Goal: Task Accomplishment & Management: Manage account settings

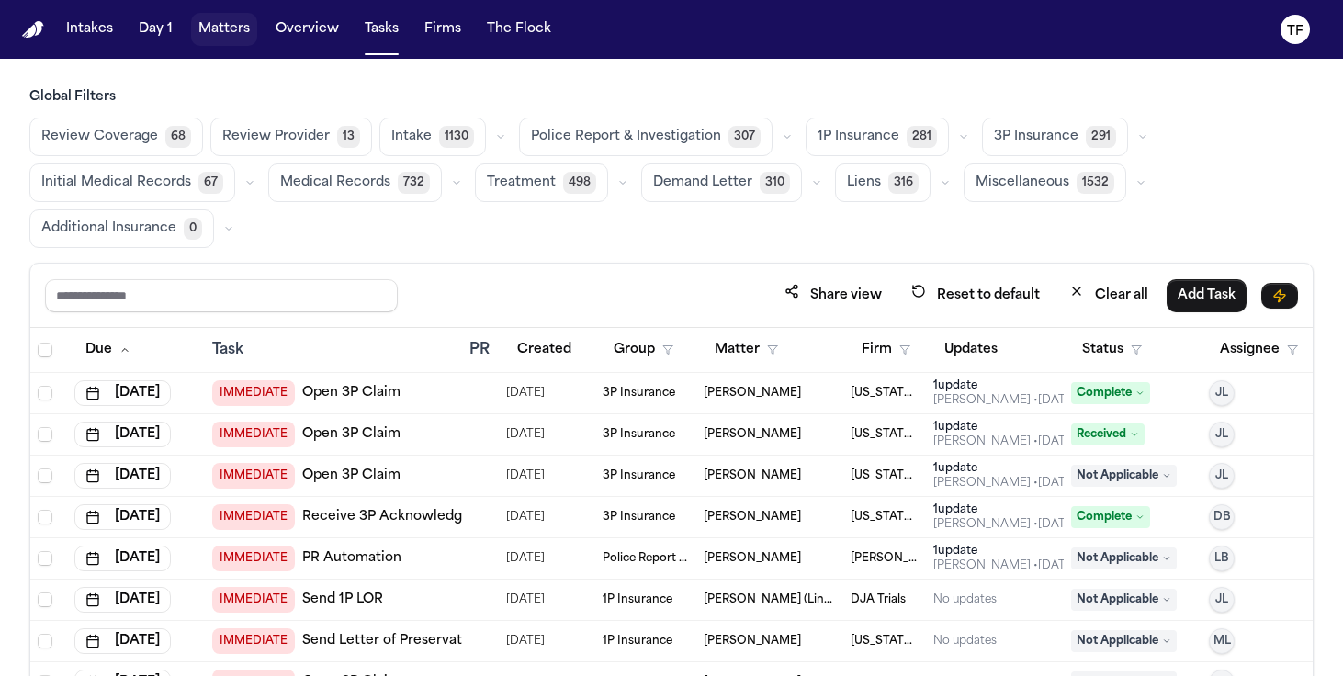
click at [223, 28] on button "Matters" at bounding box center [224, 29] width 66 height 33
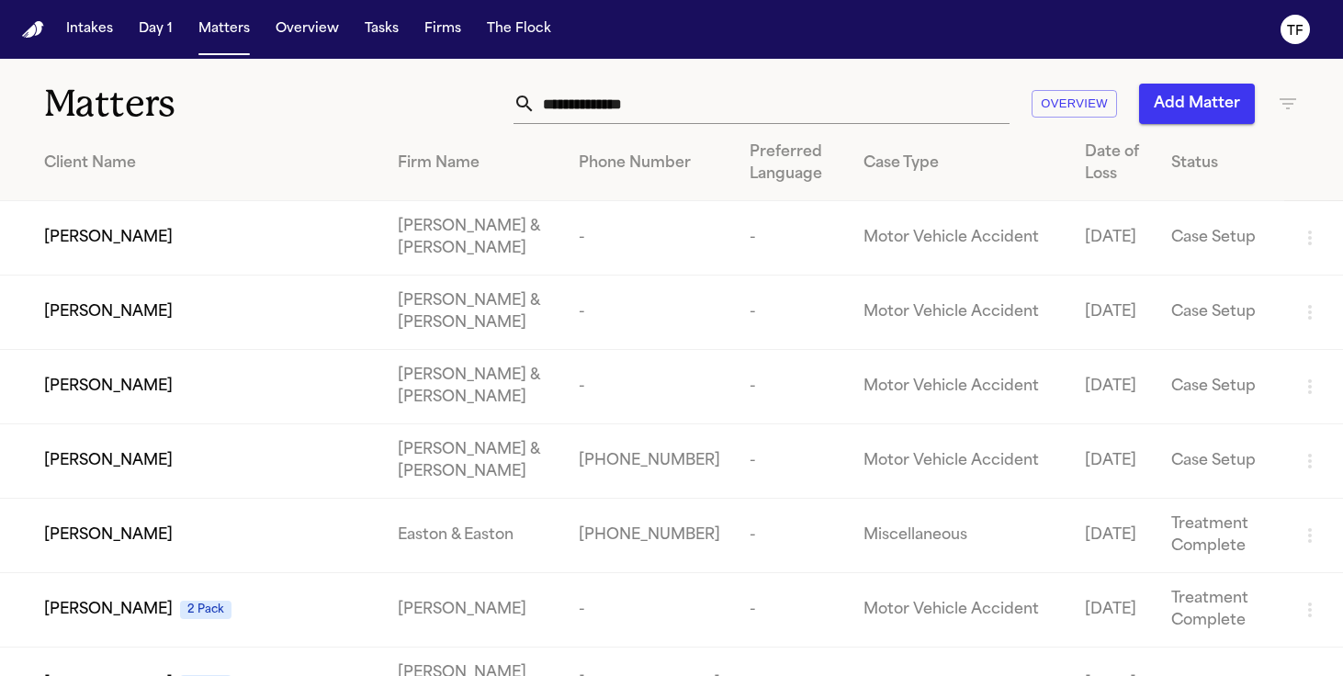
click at [615, 98] on input "text" at bounding box center [772, 104] width 474 height 40
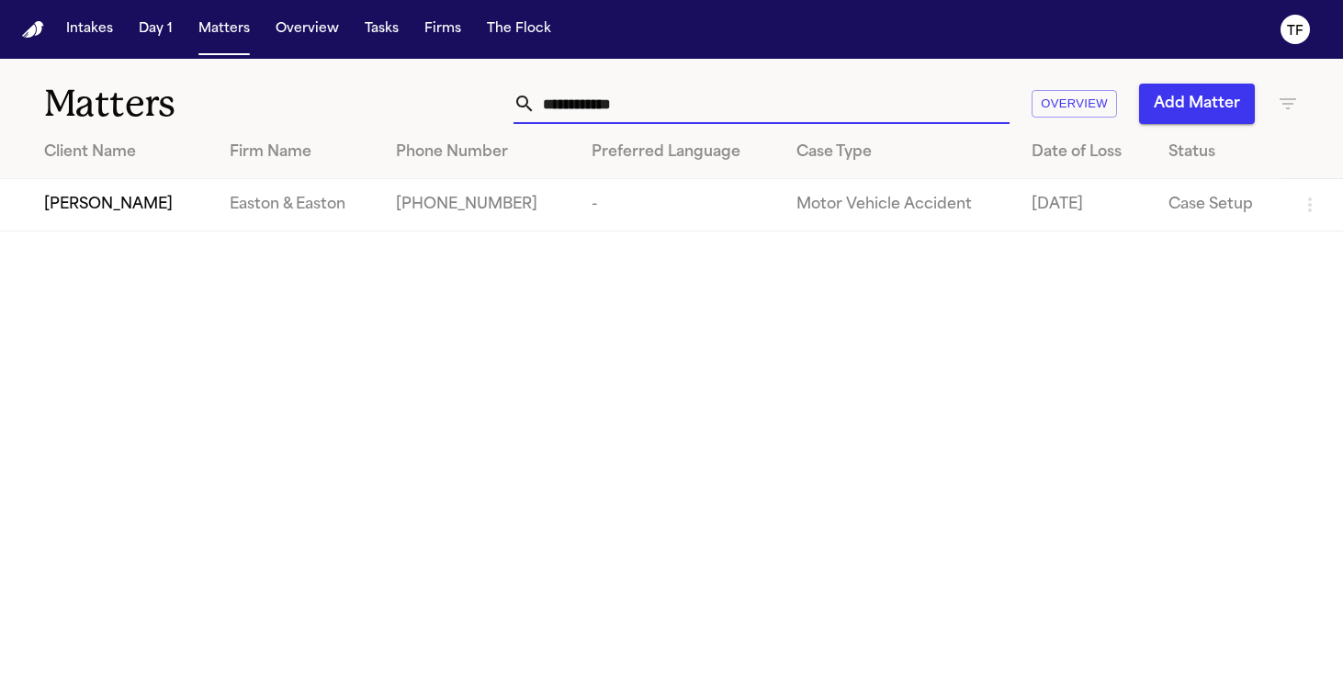
type input "**********"
click at [155, 197] on div "Andre Gainer" at bounding box center [122, 205] width 156 height 22
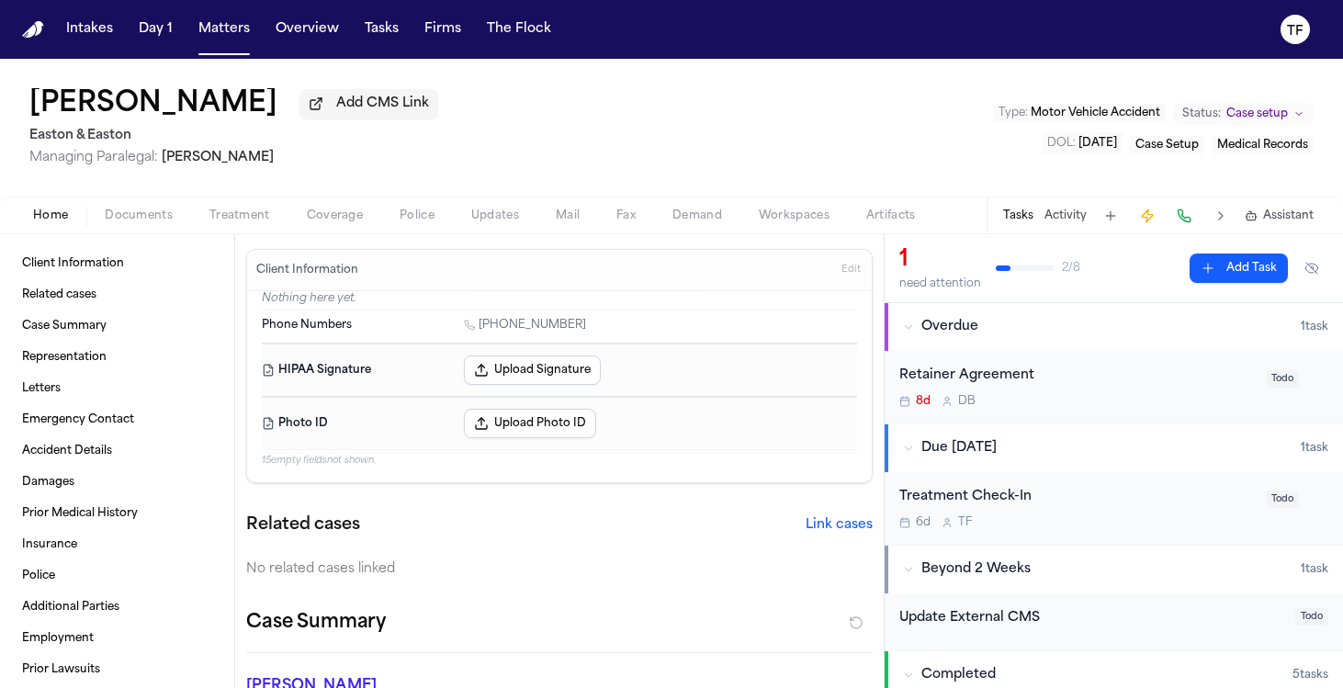
click at [250, 230] on div "Home Documents Treatment Coverage Police Updates Mail Fax Demand Workspaces Art…" at bounding box center [671, 215] width 1343 height 37
click at [134, 215] on span "Documents" at bounding box center [139, 215] width 68 height 15
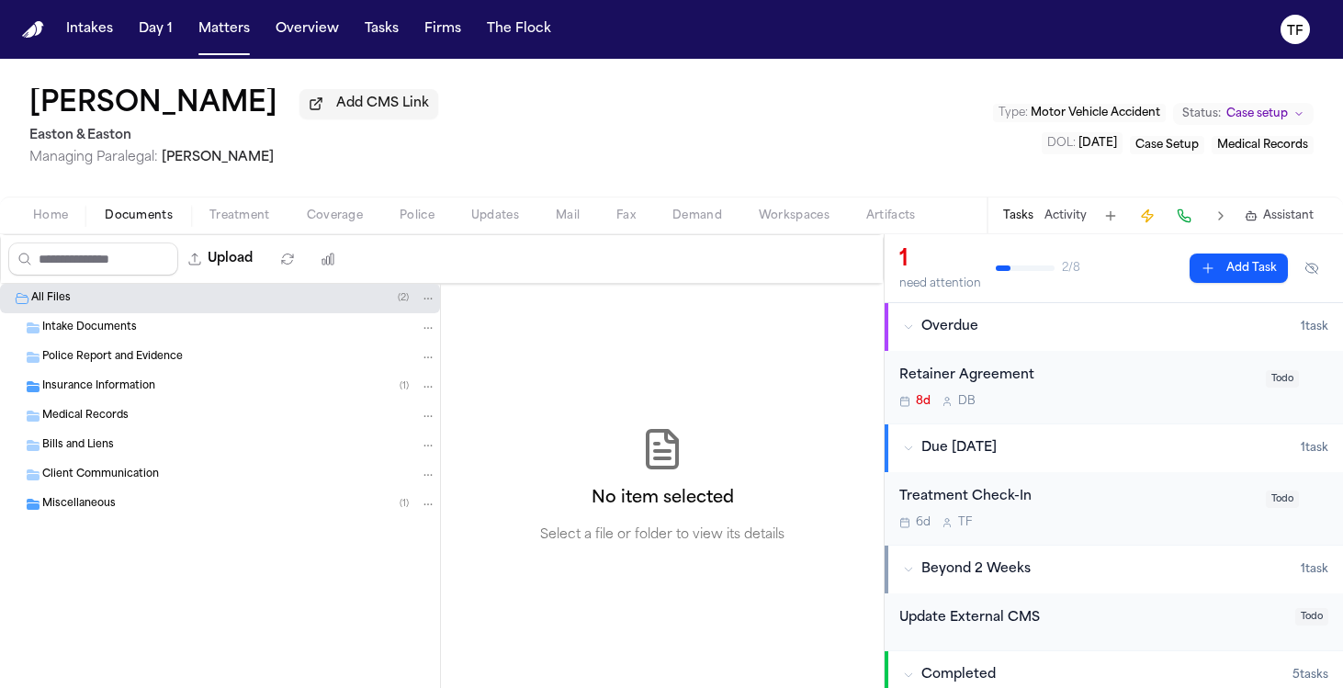
click at [121, 400] on div "Insurance Information ( 1 )" at bounding box center [220, 386] width 440 height 29
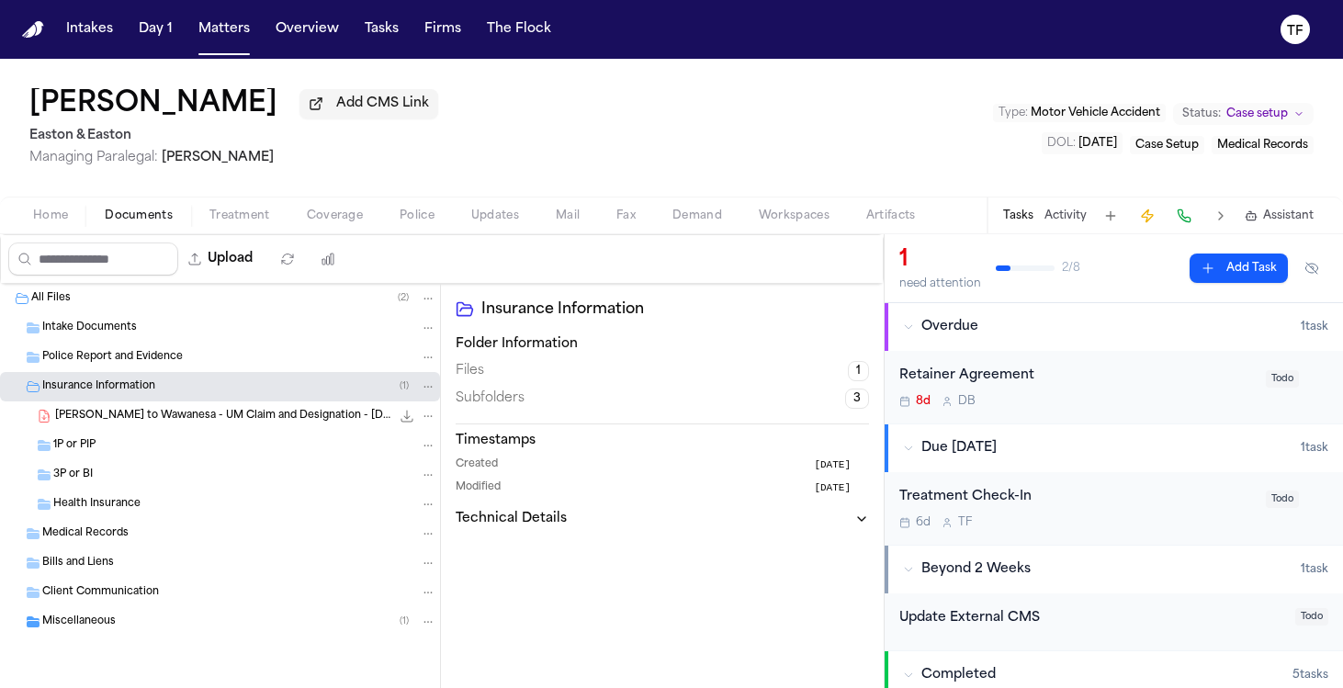
click at [180, 630] on div "Miscellaneous ( 1 )" at bounding box center [239, 621] width 394 height 17
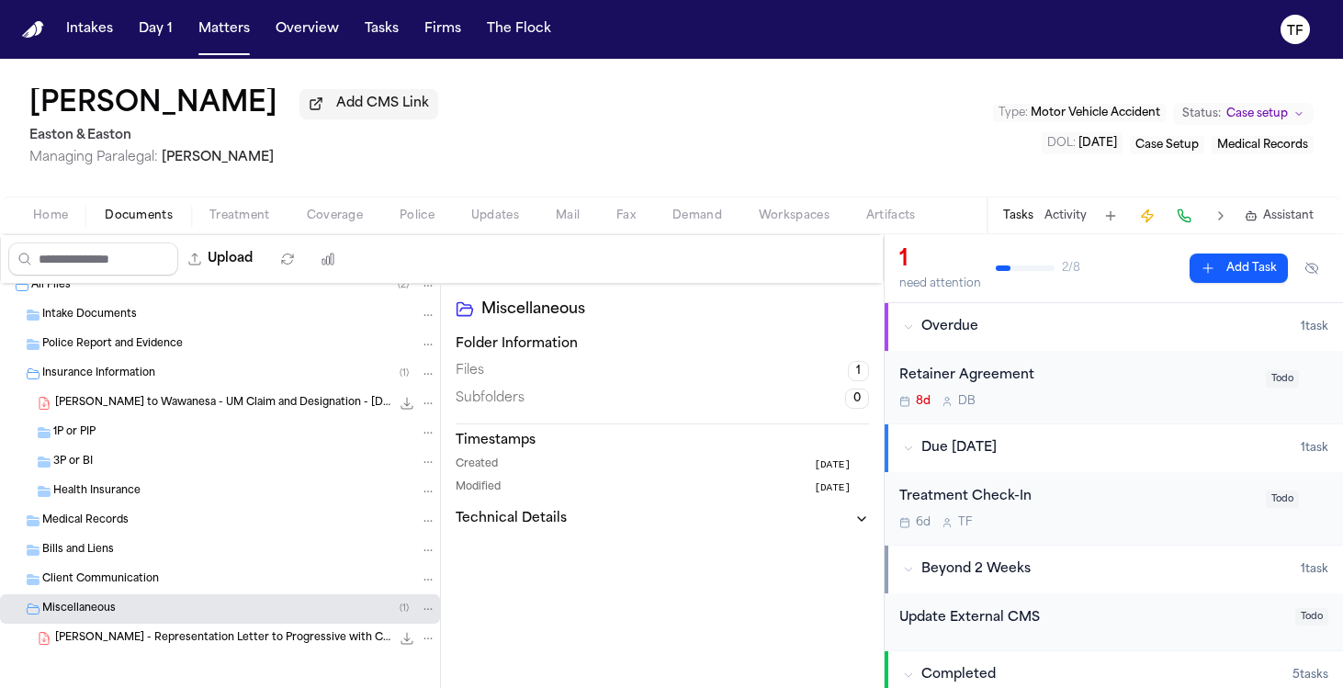
scroll to position [24, 0]
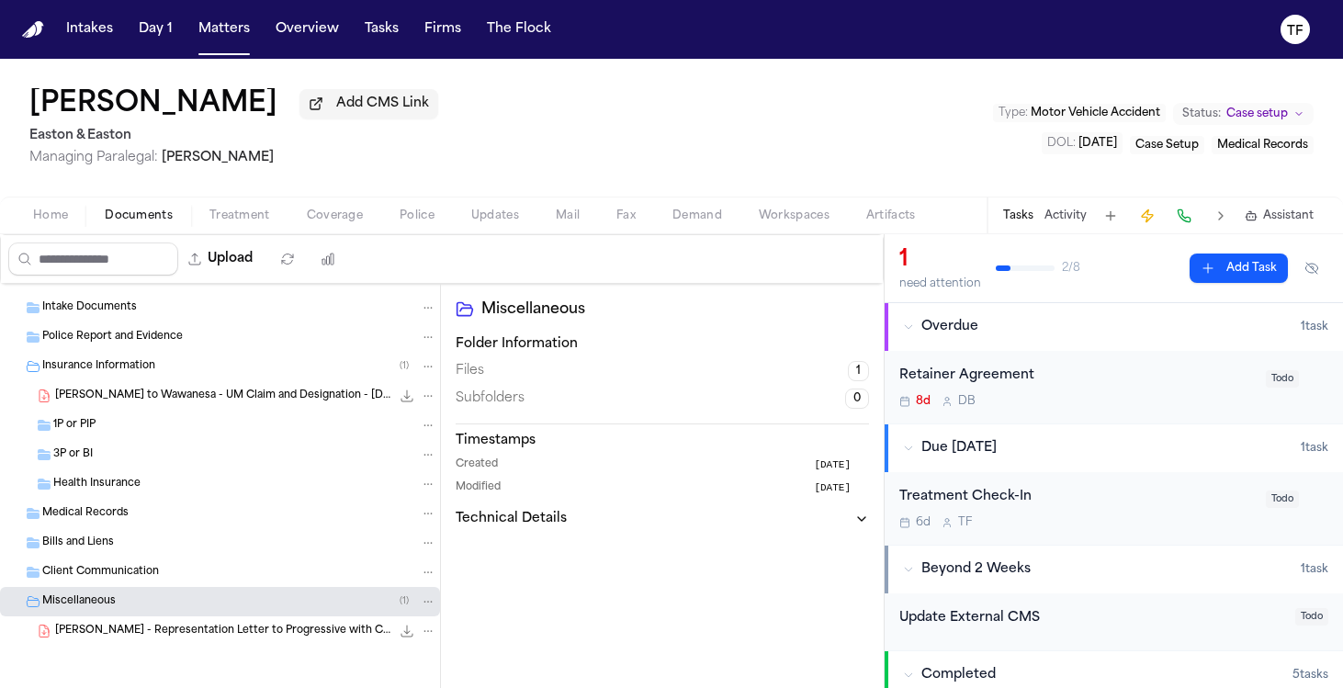
click at [291, 407] on div "A. Gainer - LOR to Wawanesa - UM Claim and Designation - 10.6.25 230.1 KB • PDF" at bounding box center [220, 395] width 440 height 29
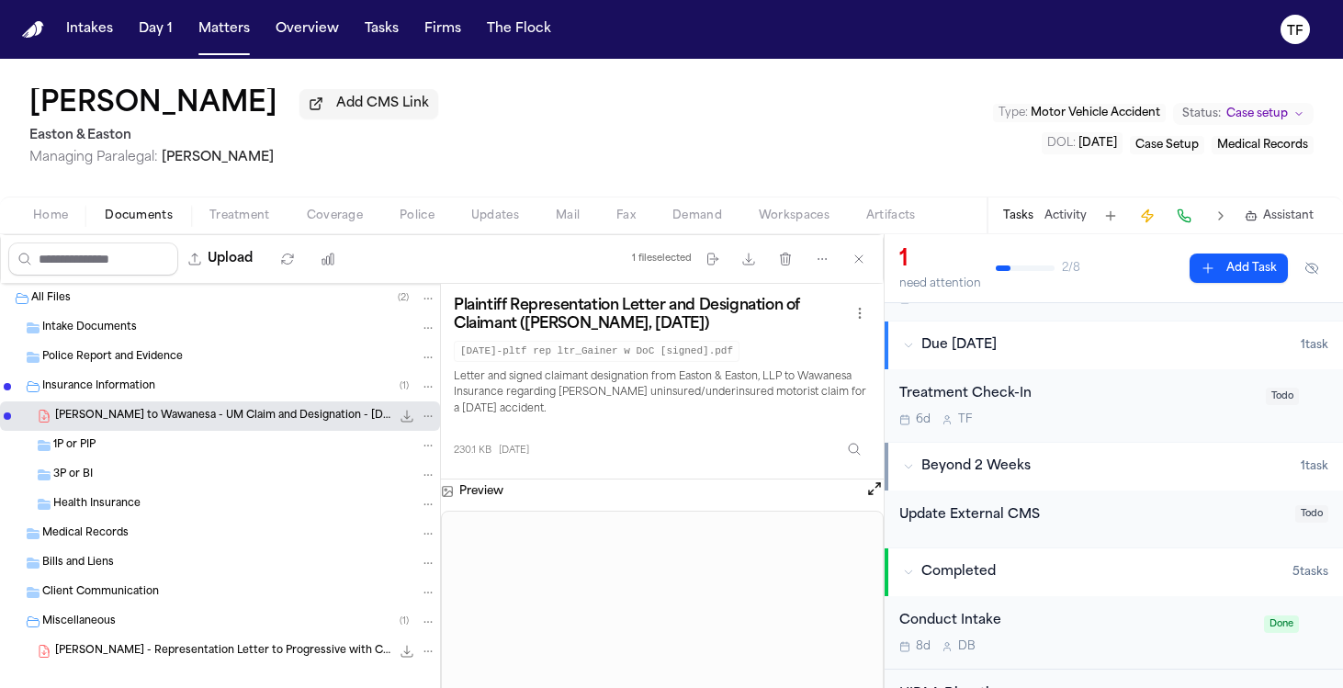
scroll to position [110, 0]
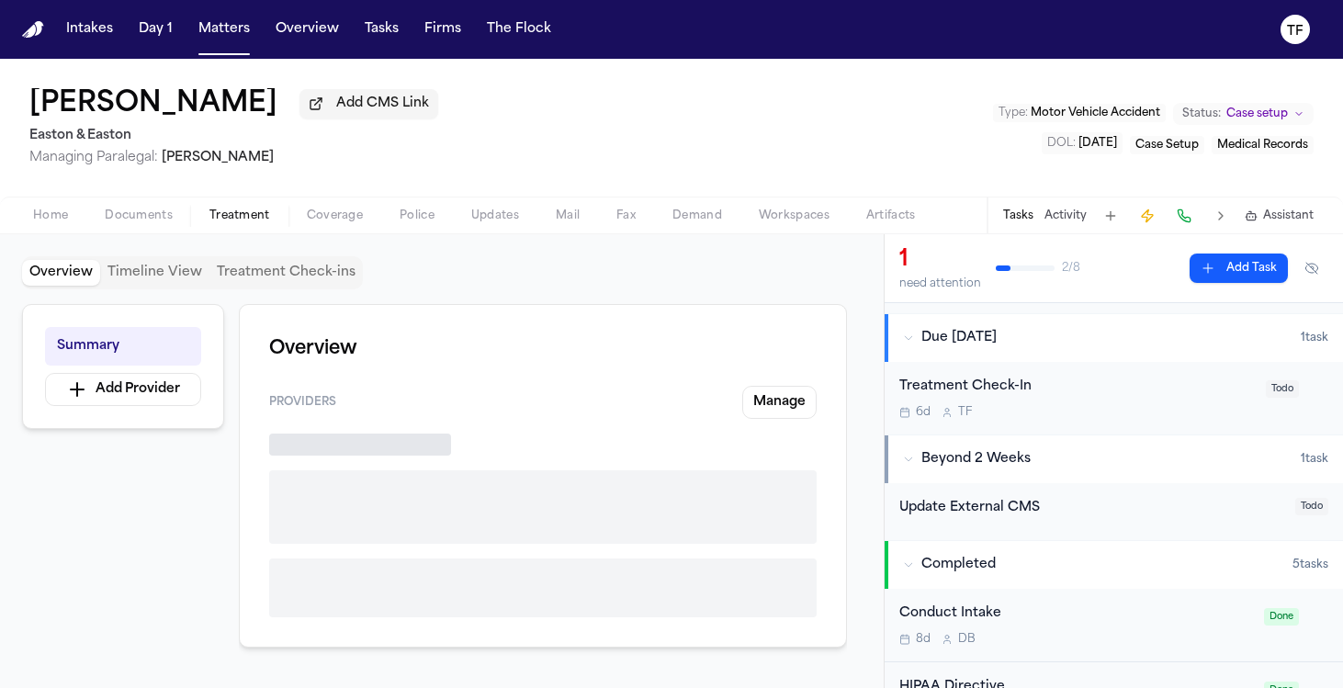
click at [221, 216] on span "Treatment" at bounding box center [239, 215] width 61 height 15
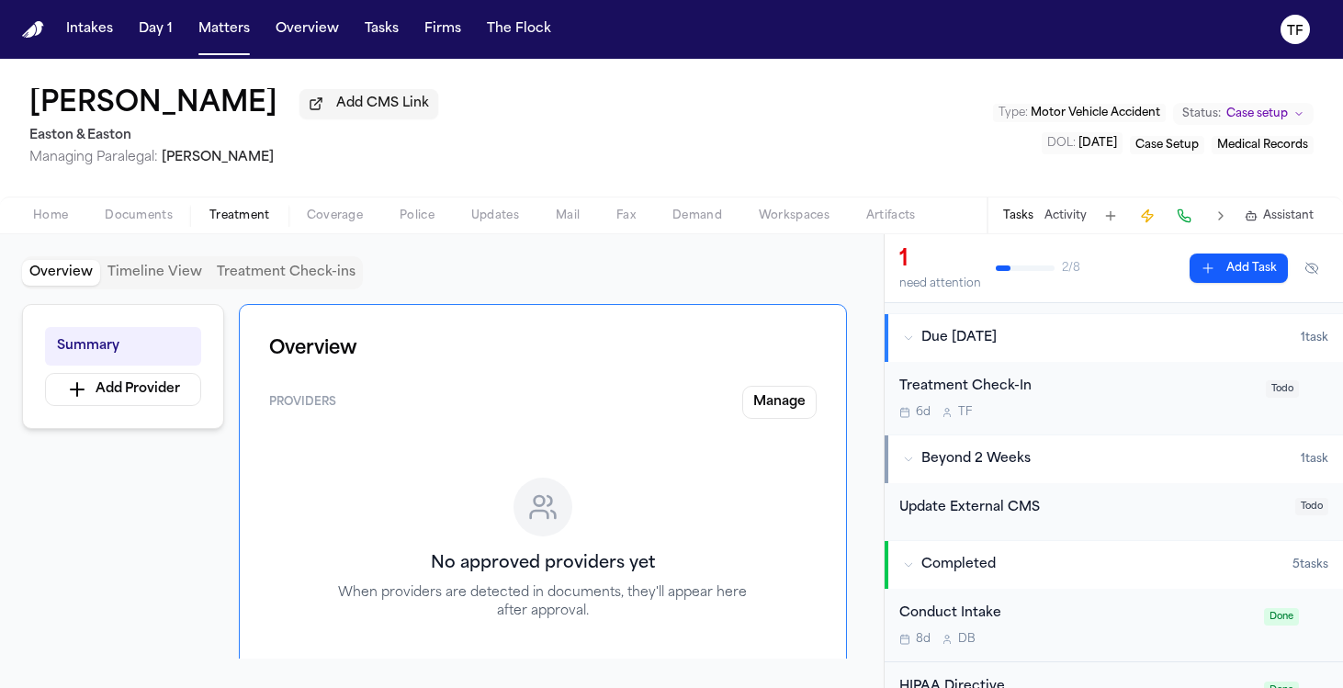
click at [1084, 216] on button "Activity" at bounding box center [1065, 215] width 42 height 15
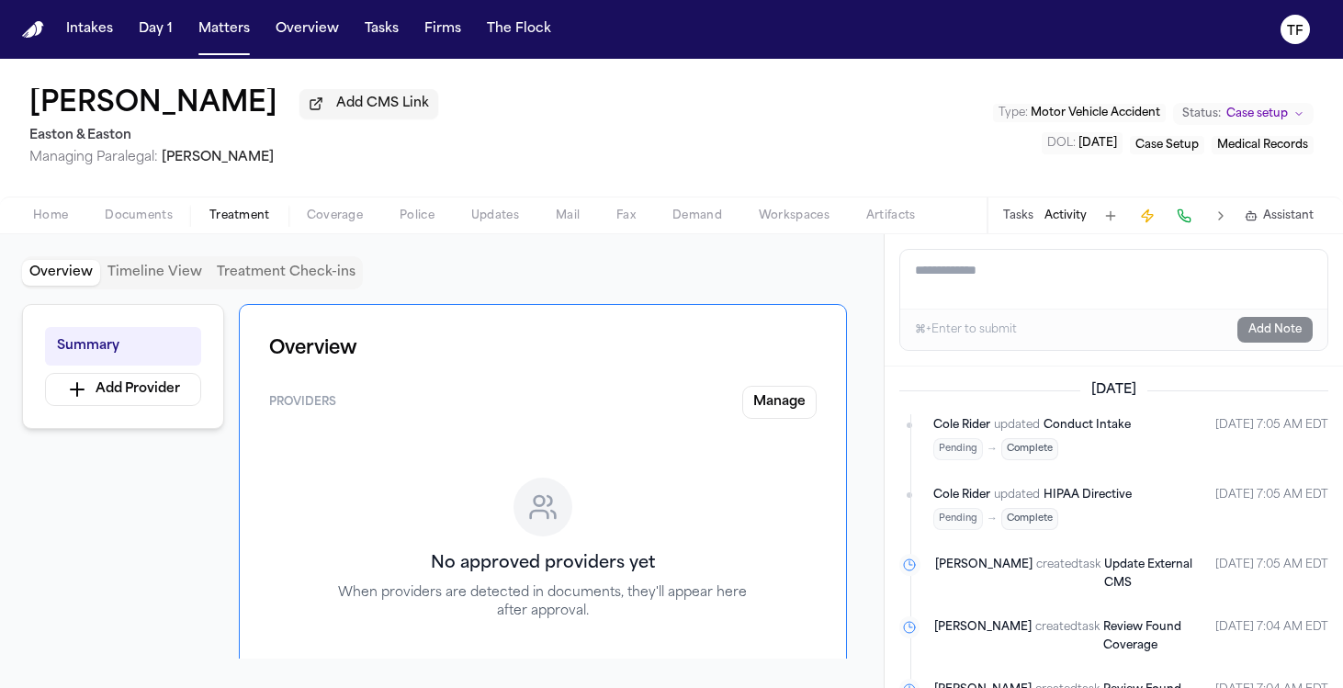
click at [1059, 274] on textarea "Add a note to this matter" at bounding box center [1113, 279] width 427 height 59
paste textarea "**********"
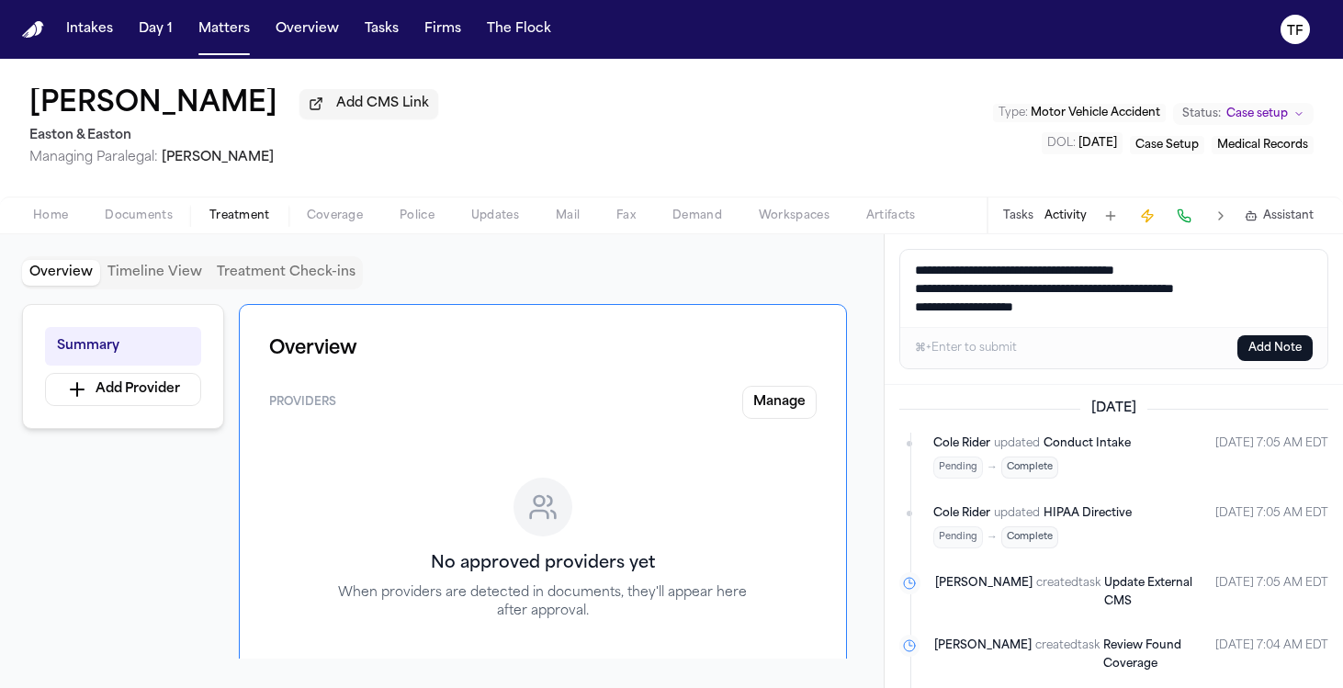
type textarea "**********"
click at [1277, 360] on button "Add Note" at bounding box center [1274, 348] width 75 height 26
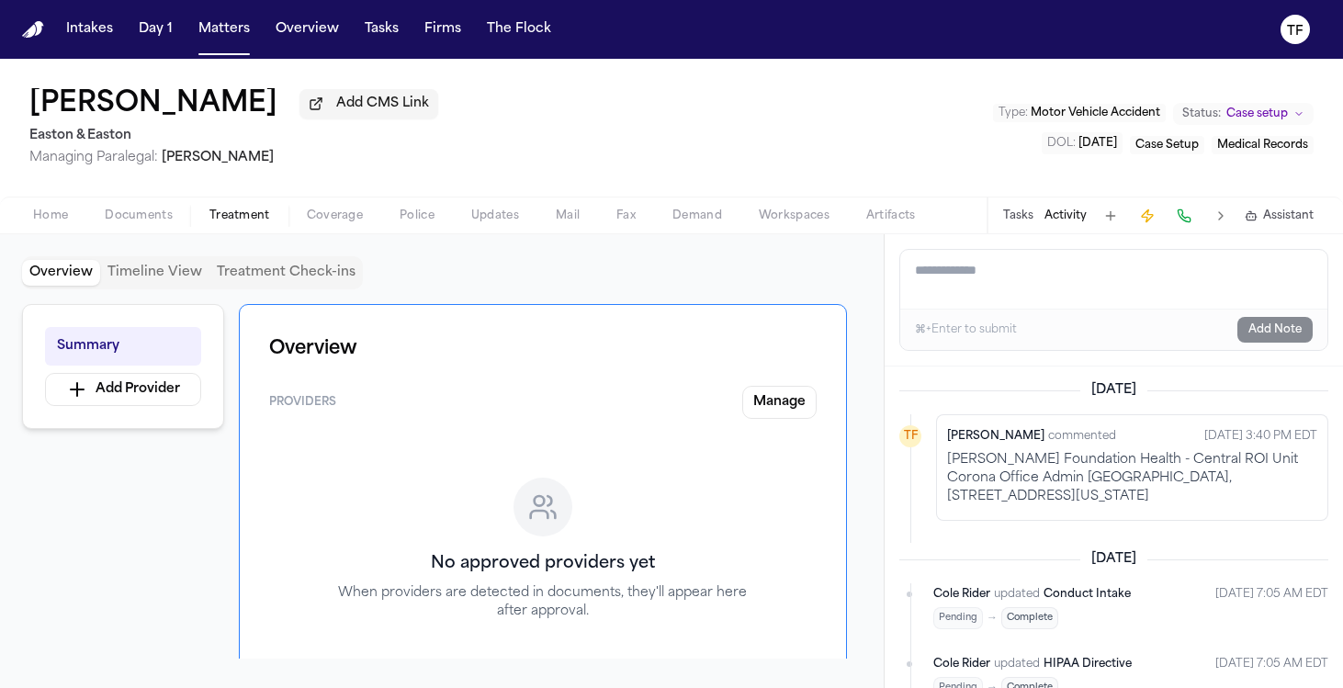
click at [55, 223] on span "Home" at bounding box center [50, 215] width 35 height 15
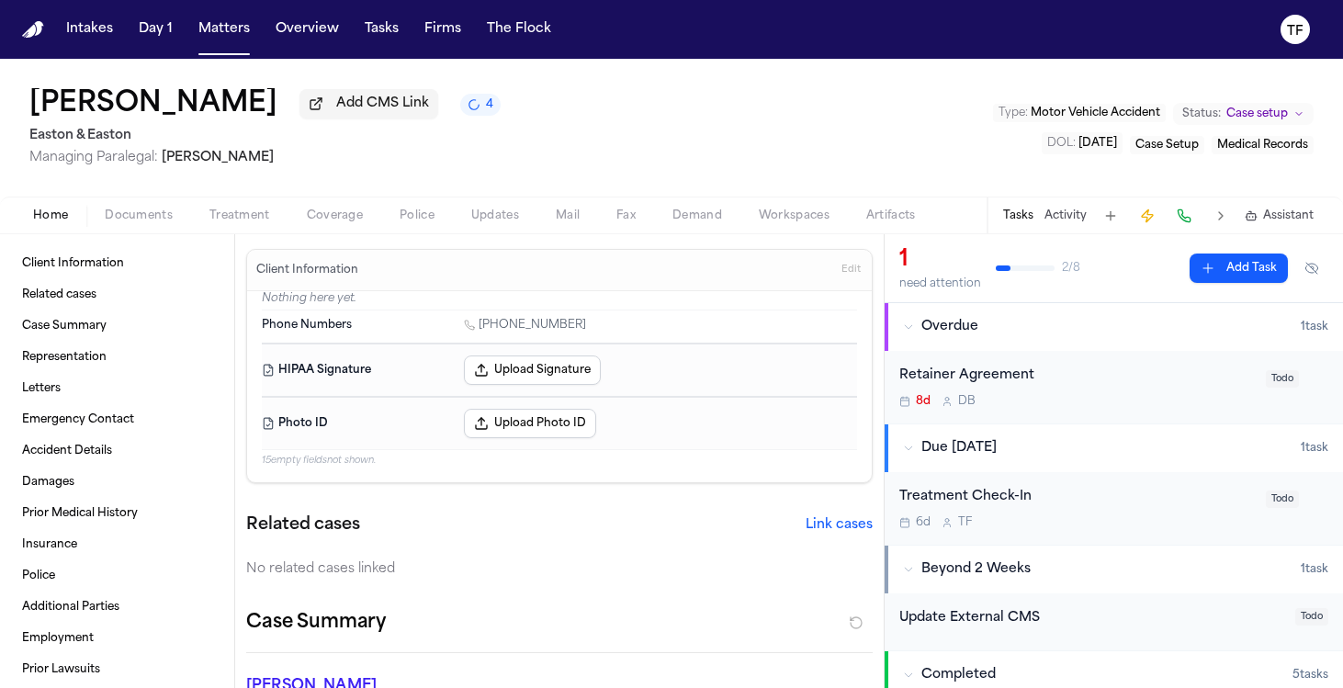
click at [263, 233] on div "Home Documents Treatment Coverage Police Updates Mail Fax Demand Workspaces Art…" at bounding box center [671, 215] width 1343 height 37
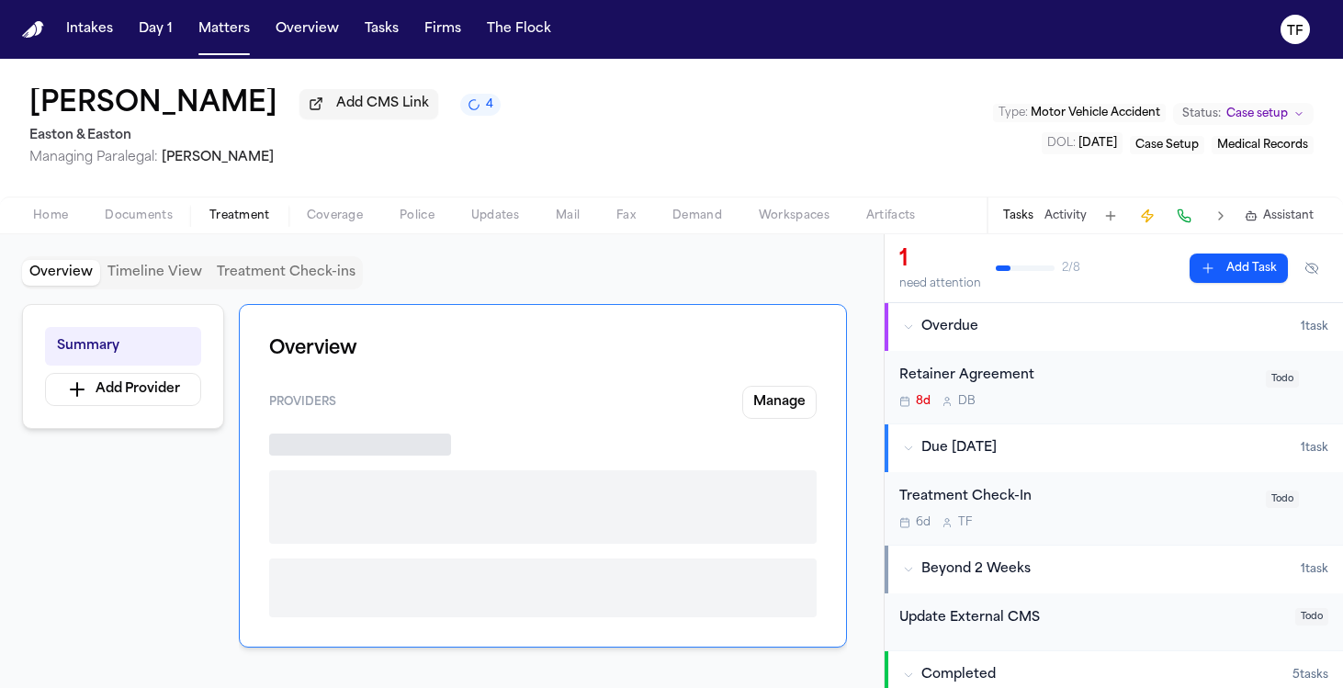
click at [262, 227] on span "button" at bounding box center [239, 226] width 83 height 2
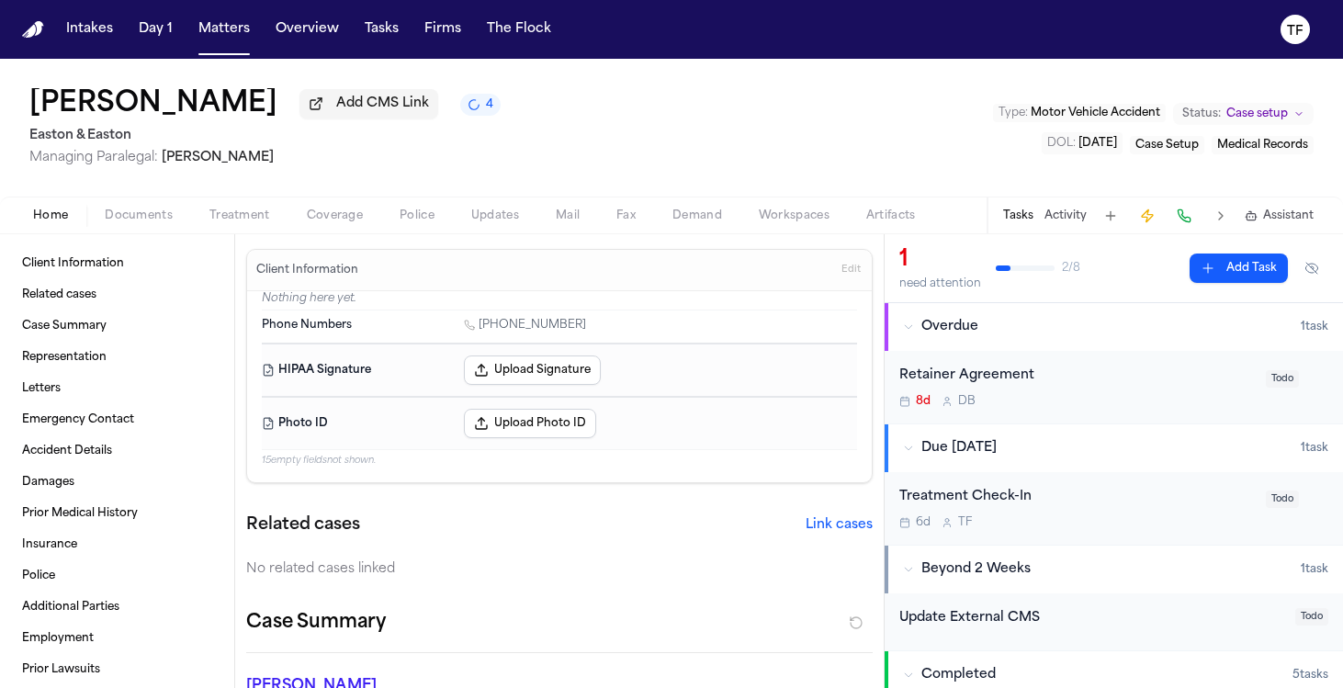
click at [52, 223] on span "Home" at bounding box center [50, 215] width 35 height 15
drag, startPoint x: 601, startPoint y: 336, endPoint x: 465, endPoint y: 353, distance: 136.9
click at [441, 327] on div "Phone Numbers 1 (909) 562-6995" at bounding box center [559, 326] width 595 height 32
drag, startPoint x: 590, startPoint y: 326, endPoint x: 450, endPoint y: 320, distance: 139.7
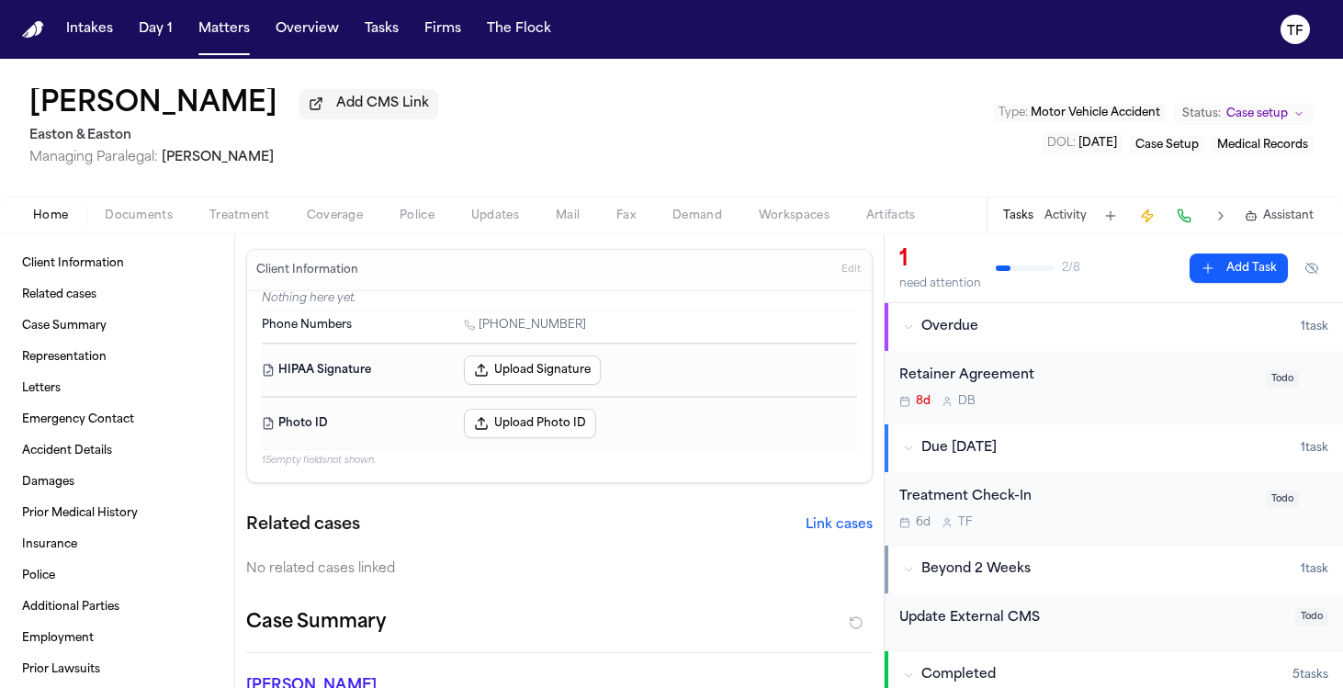
click at [450, 320] on div "Phone Numbers 1 (909) 562-6995" at bounding box center [559, 326] width 595 height 32
click at [436, 354] on div "HIPAA Signature Upload Signature" at bounding box center [559, 369] width 595 height 53
click at [257, 205] on div "Home Documents Treatment Coverage Police Updates Mail Fax Demand Workspaces Art…" at bounding box center [671, 215] width 1343 height 37
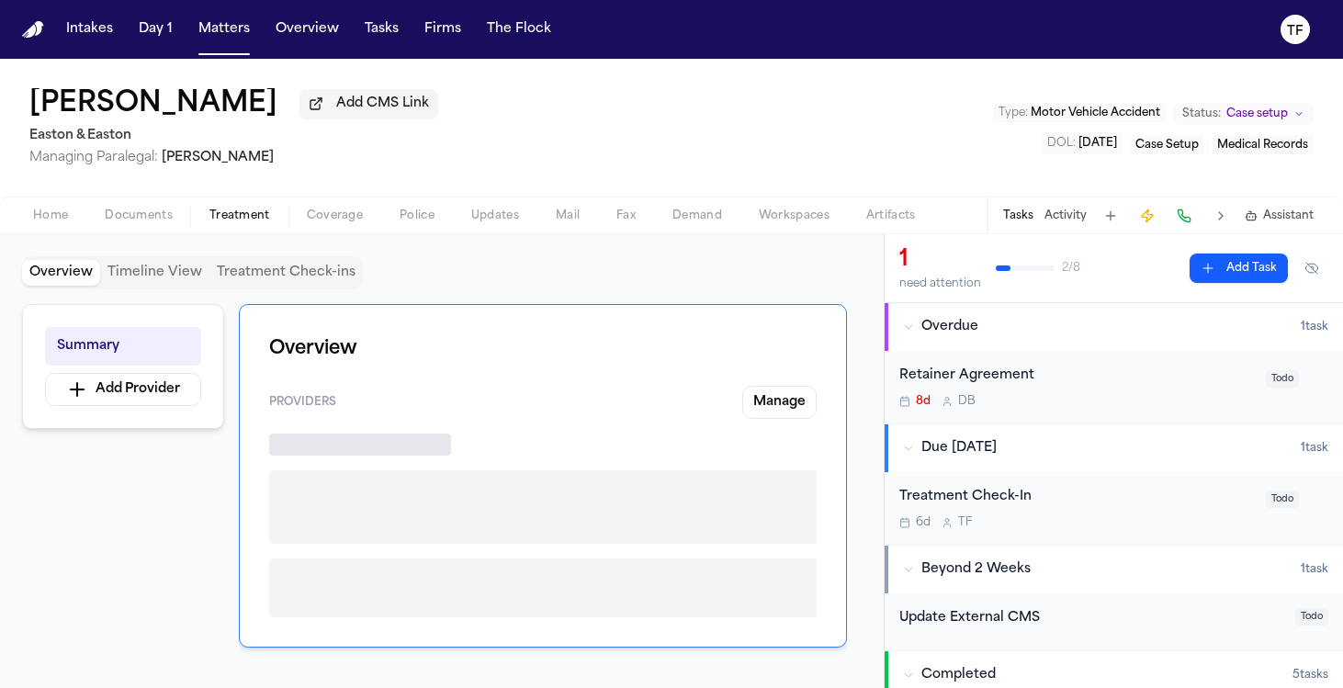
click at [252, 221] on span "Treatment" at bounding box center [239, 215] width 61 height 15
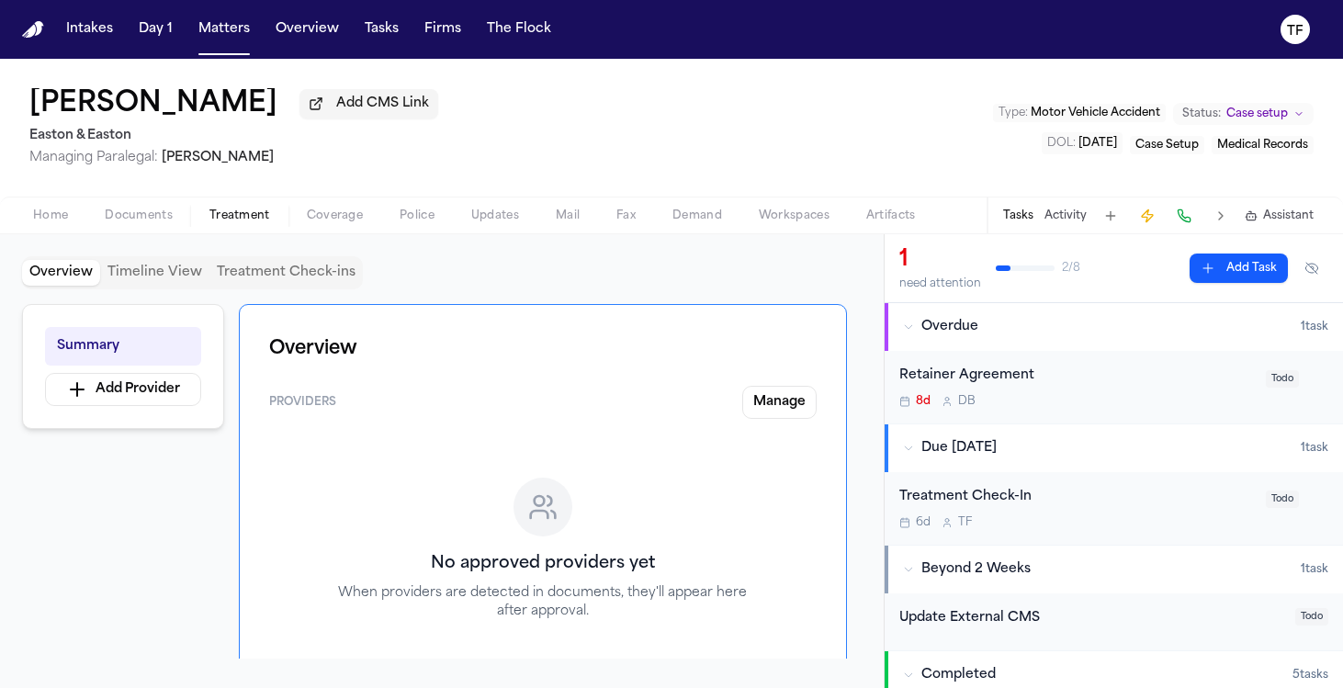
click at [1046, 208] on div "Tasks Activity Assistant" at bounding box center [1157, 215] width 342 height 36
click at [1056, 211] on button "Activity" at bounding box center [1065, 215] width 42 height 15
click at [781, 419] on button "Manage 2" at bounding box center [779, 402] width 74 height 33
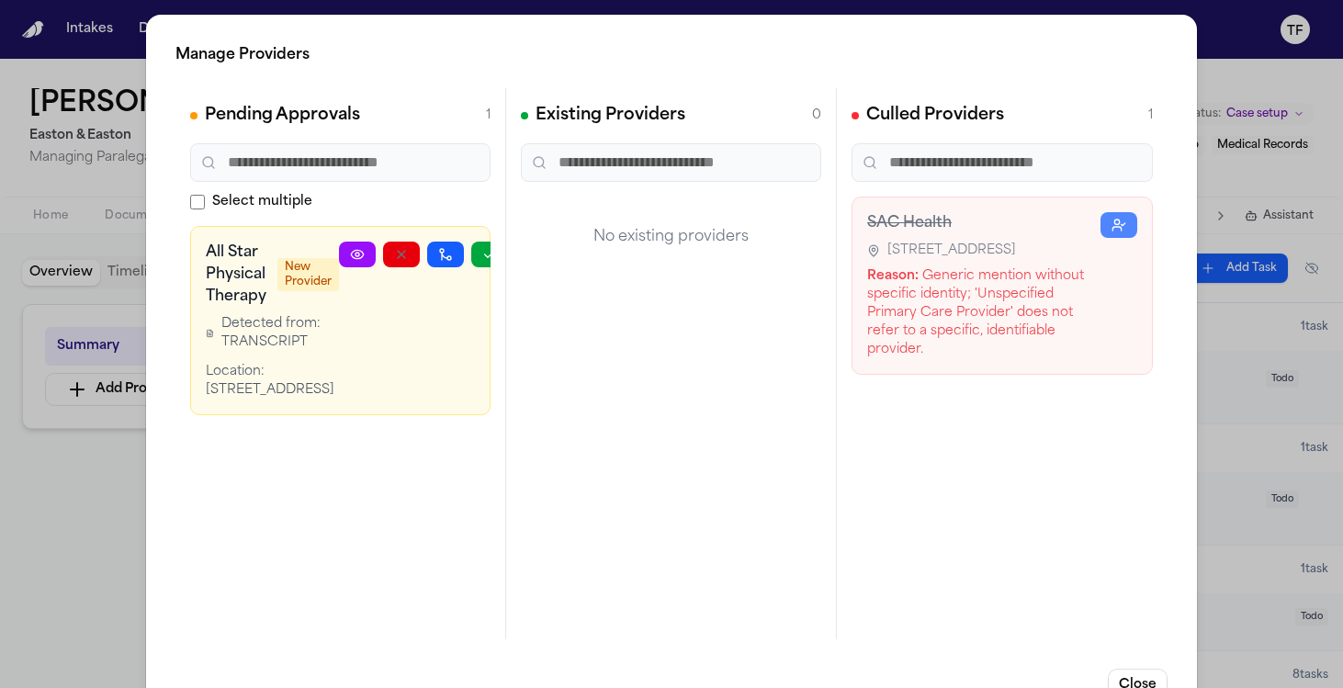
scroll to position [0, 20]
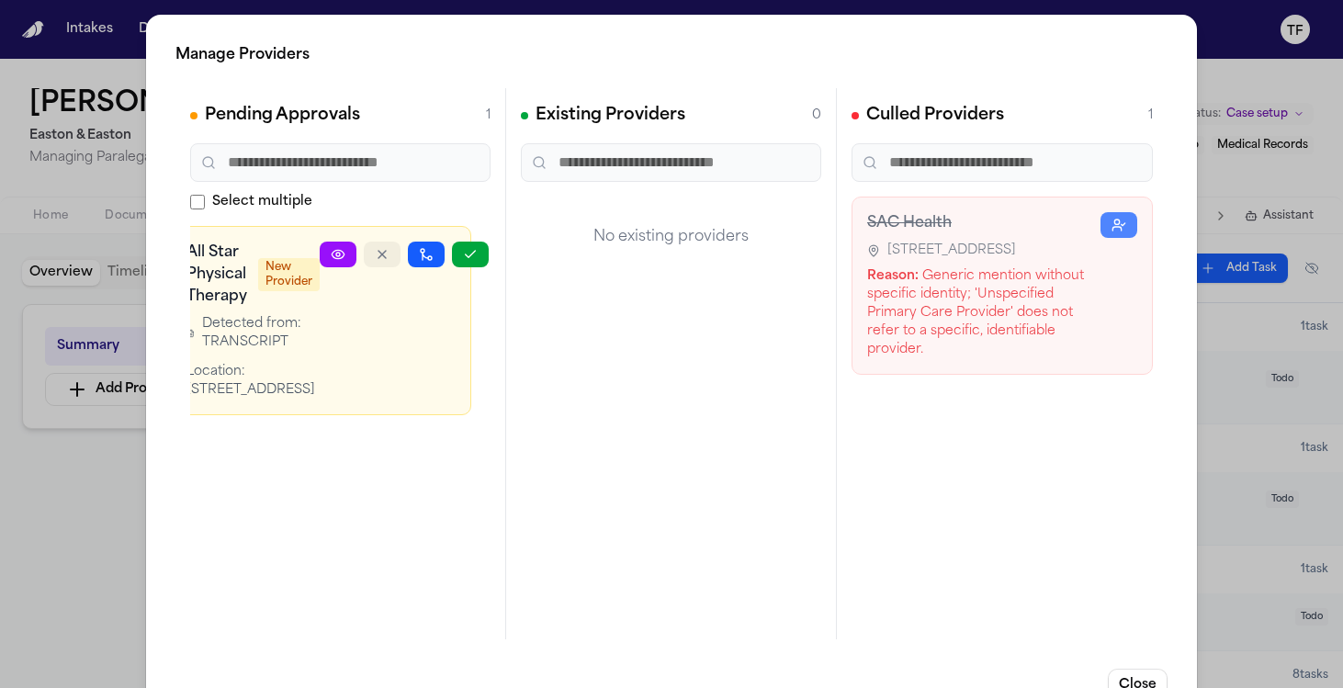
click at [382, 244] on button "button" at bounding box center [382, 255] width 37 height 26
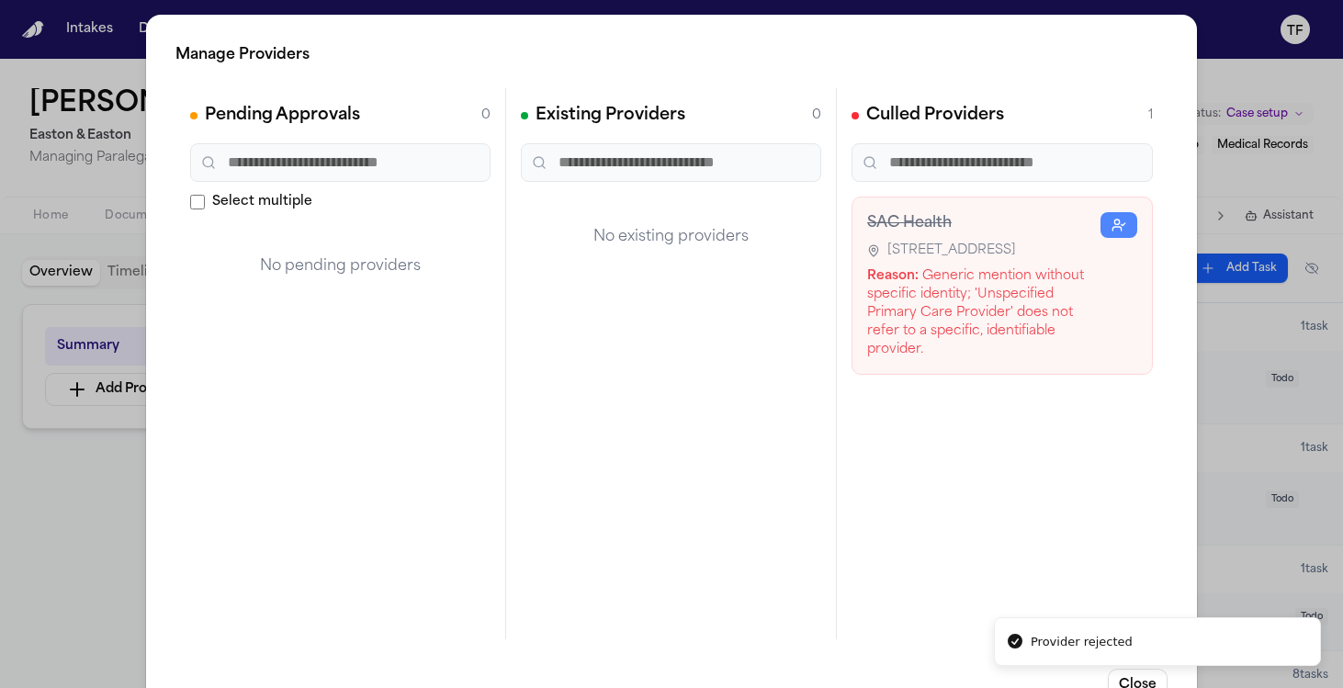
scroll to position [0, 0]
click at [1111, 230] on icon "button" at bounding box center [1118, 225] width 15 height 15
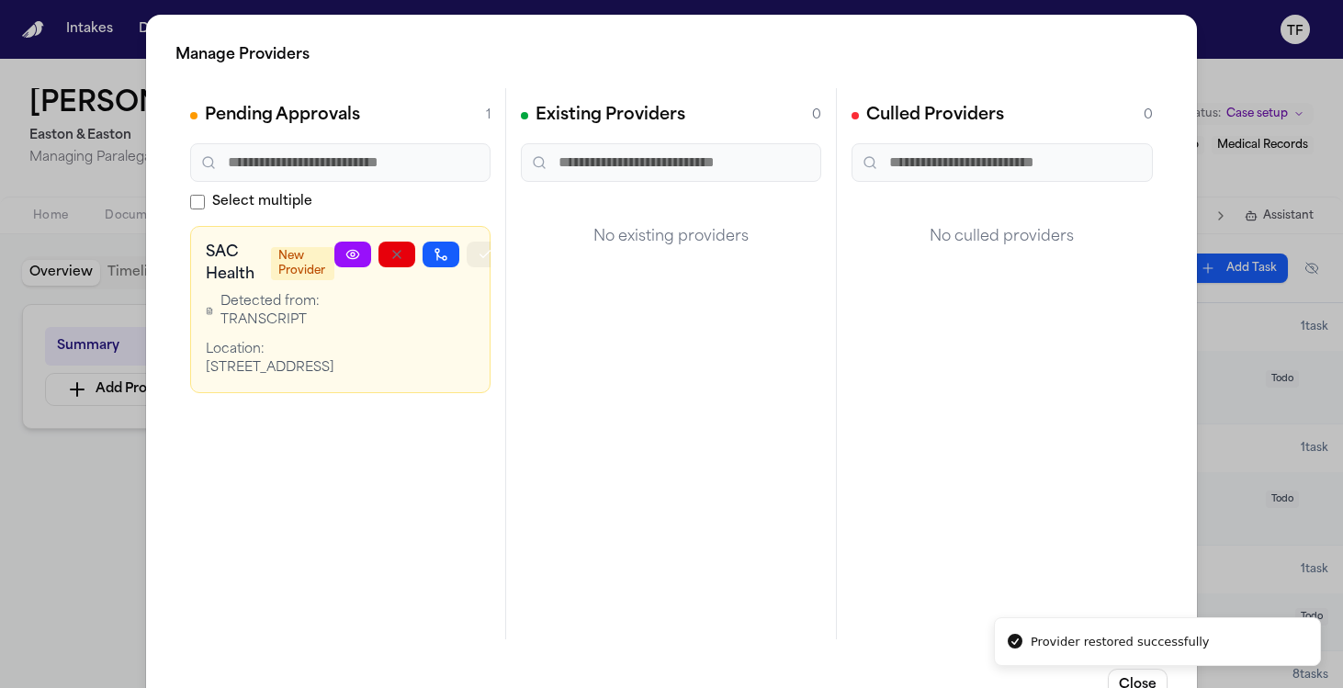
click at [467, 248] on button "button" at bounding box center [484, 255] width 37 height 26
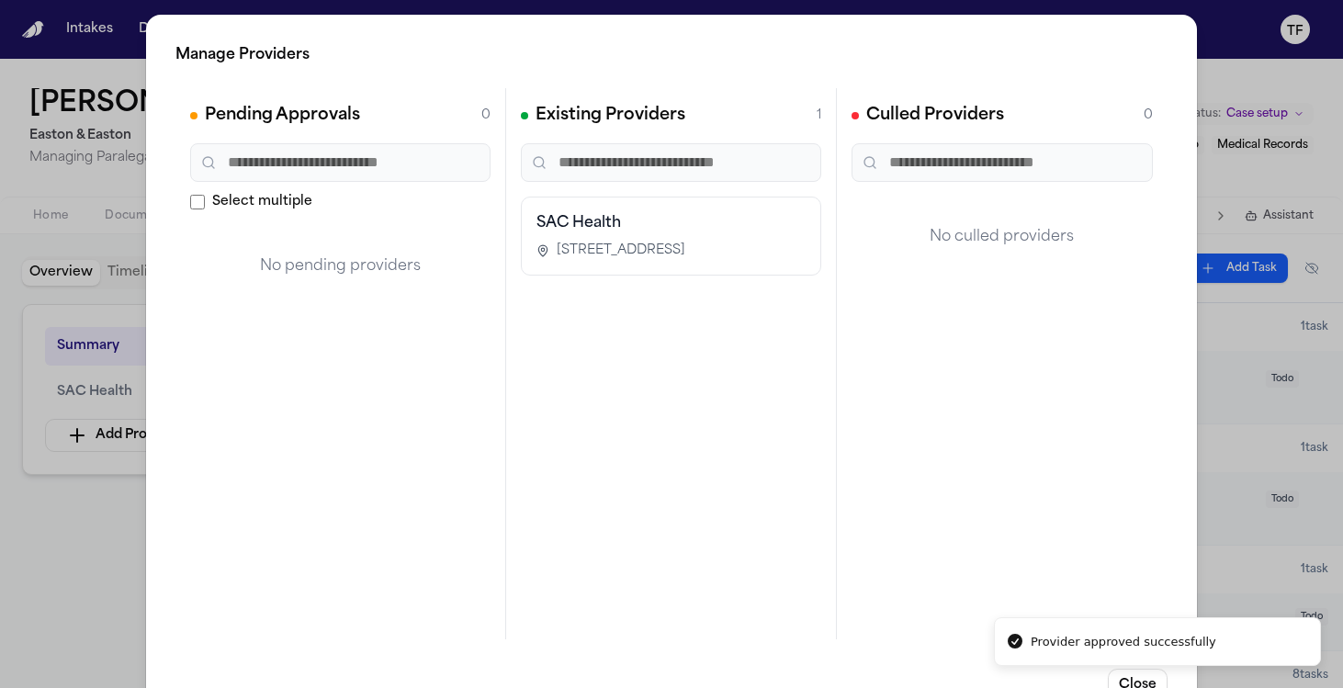
click at [95, 494] on div "Manage Providers Pending Approvals 0 Select multiple No pending providers Exist…" at bounding box center [671, 373] width 1343 height 746
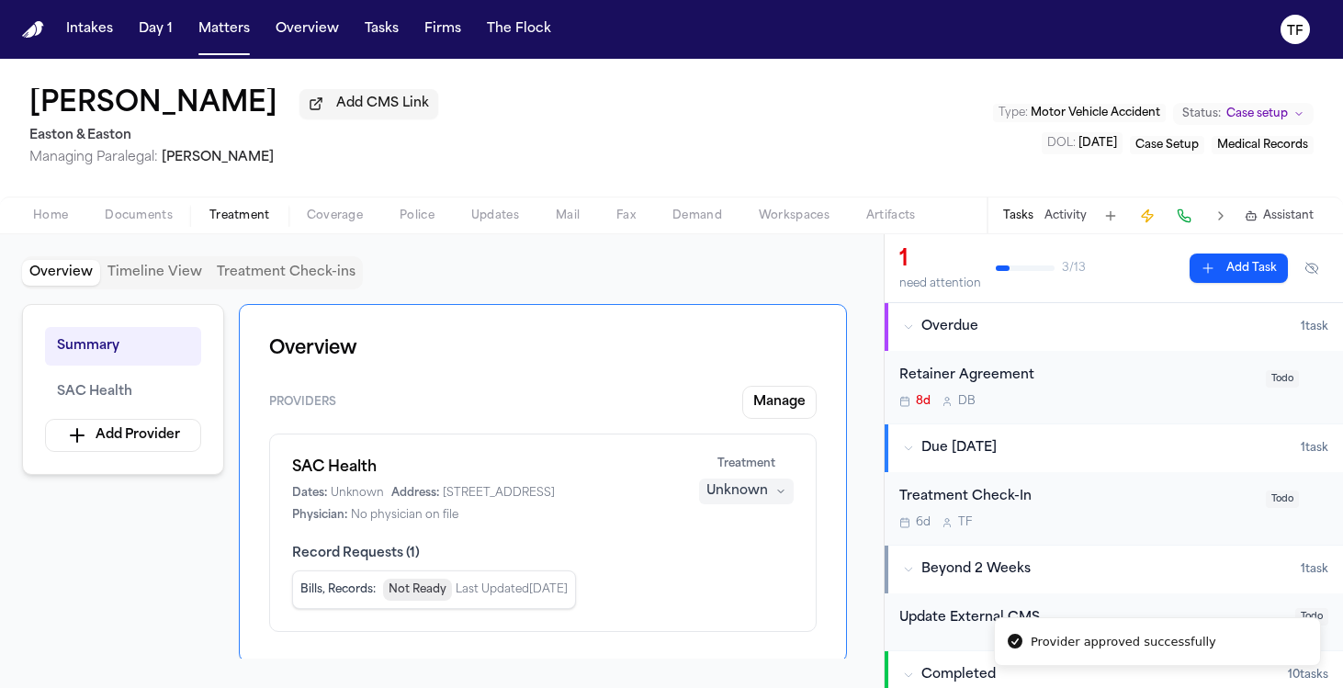
click at [213, 49] on nav "Intakes Day 1 Matters Overview Tasks Firms The Flock TF" at bounding box center [671, 29] width 1343 height 59
click at [226, 40] on button "Matters" at bounding box center [224, 29] width 66 height 33
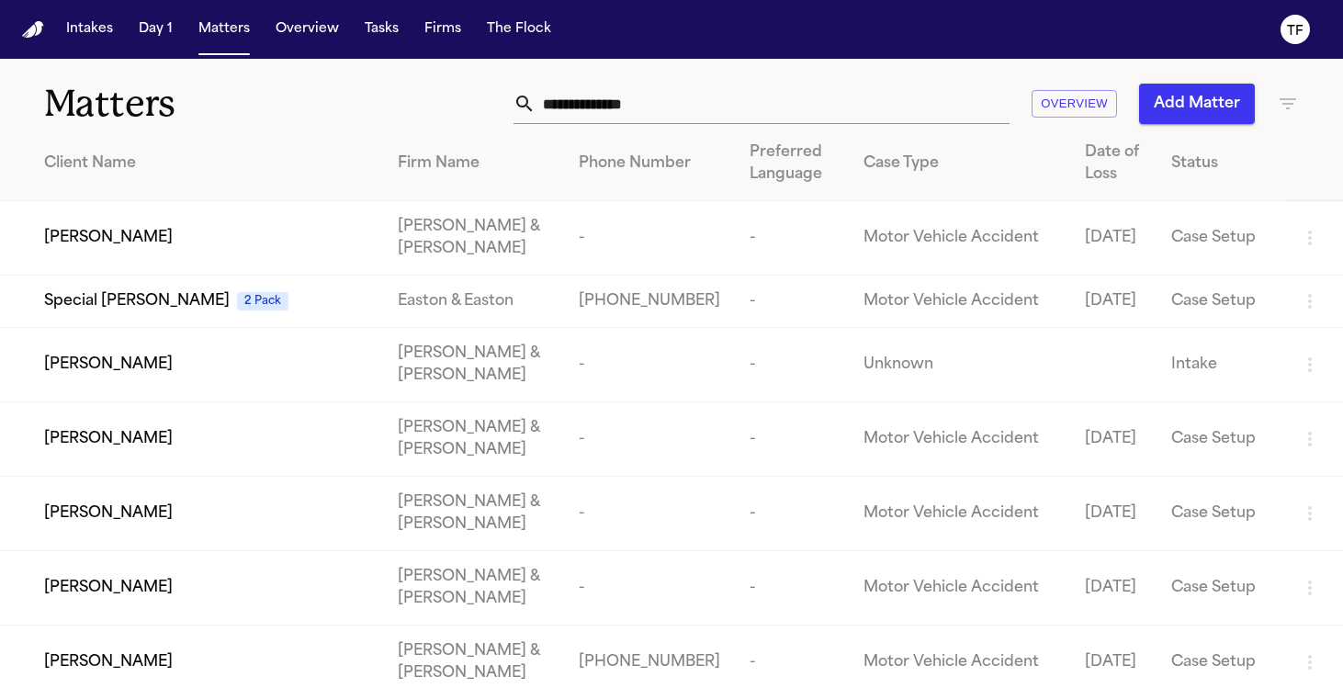
click at [609, 120] on input "text" at bounding box center [772, 104] width 474 height 40
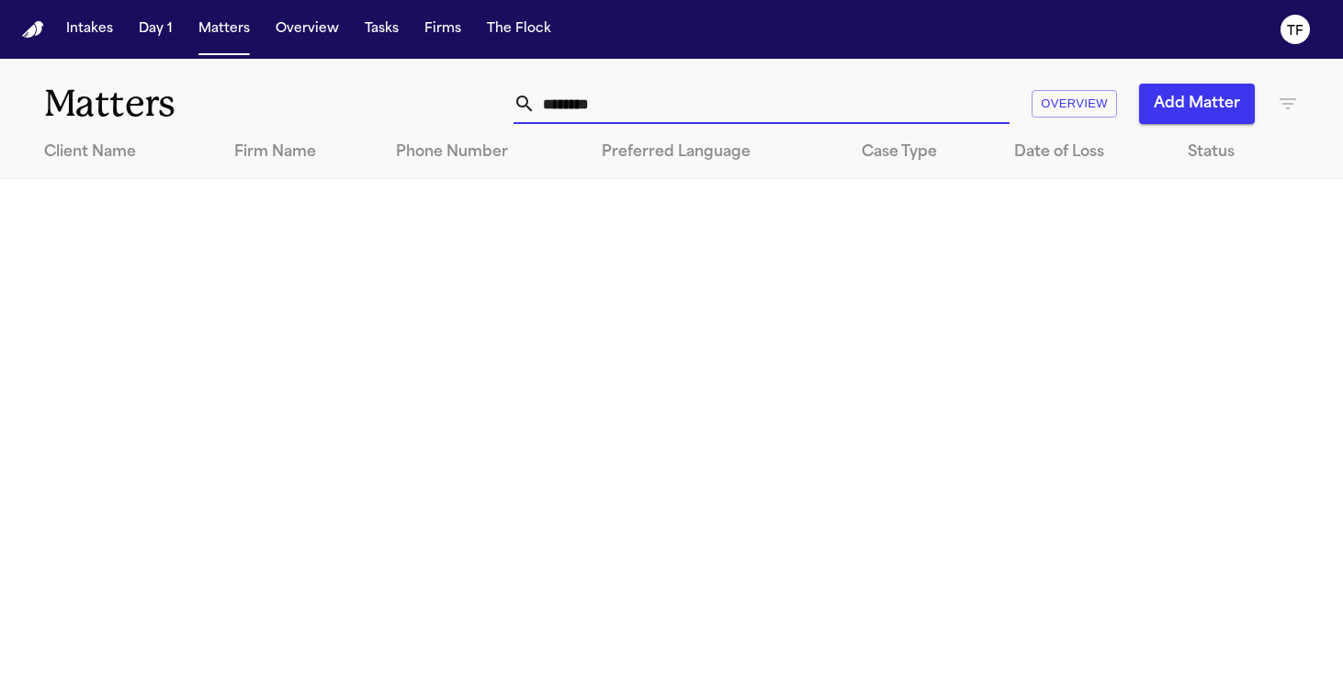
type input "*******"
click at [634, 112] on input "*******" at bounding box center [772, 104] width 474 height 40
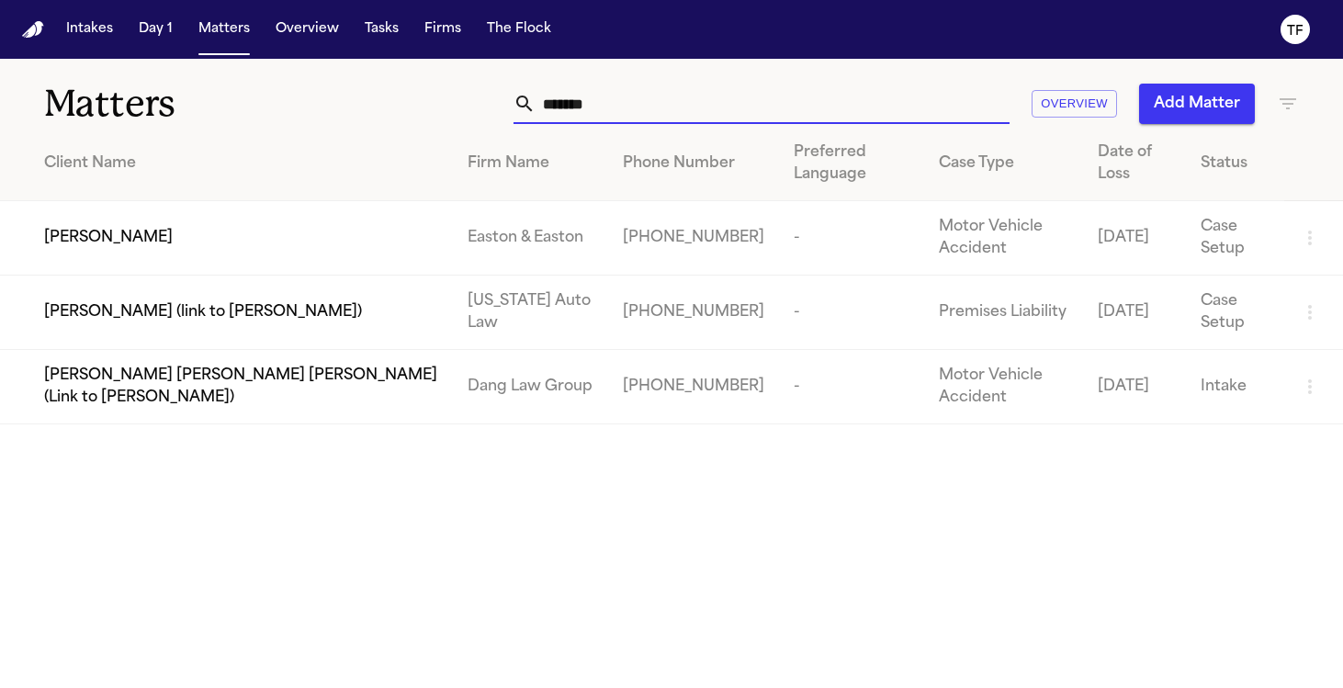
type input "*******"
click at [100, 227] on span "[PERSON_NAME]" at bounding box center [108, 238] width 129 height 22
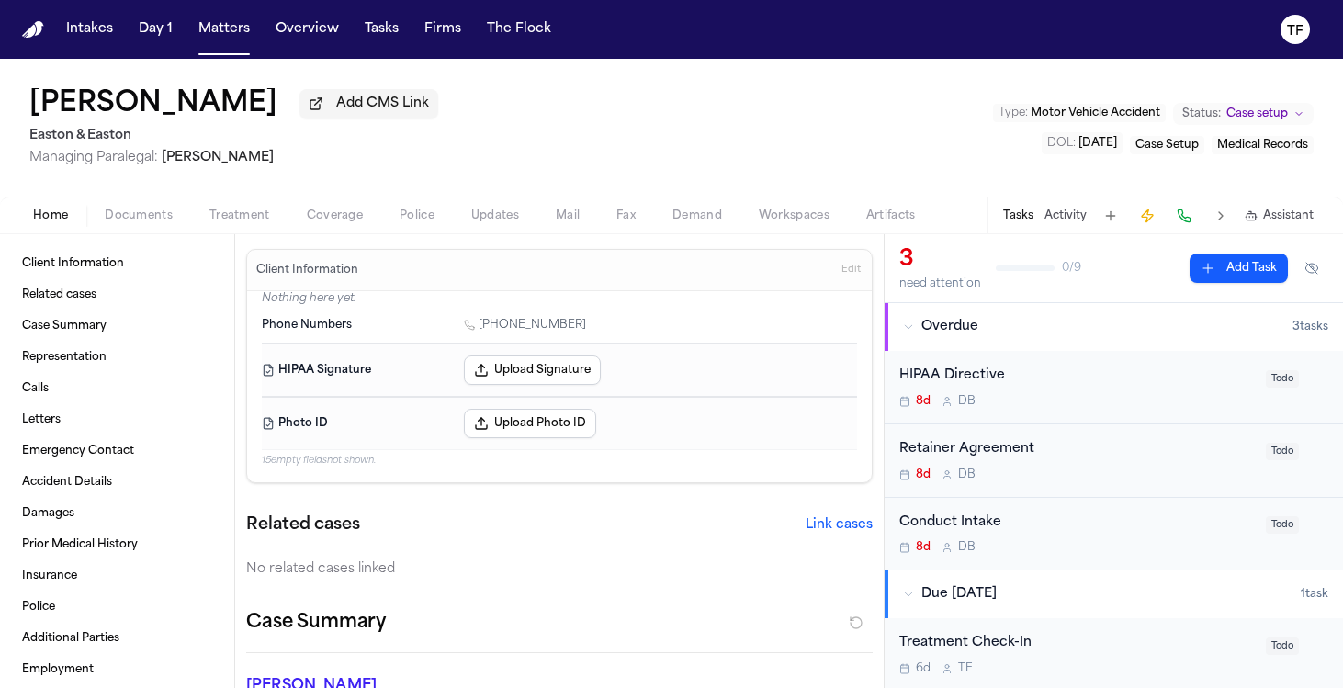
click at [242, 231] on div "Home Documents Treatment Coverage Police Updates Mail Fax Demand Workspaces Art…" at bounding box center [671, 215] width 1343 height 37
click at [240, 218] on span "Treatment" at bounding box center [239, 215] width 61 height 15
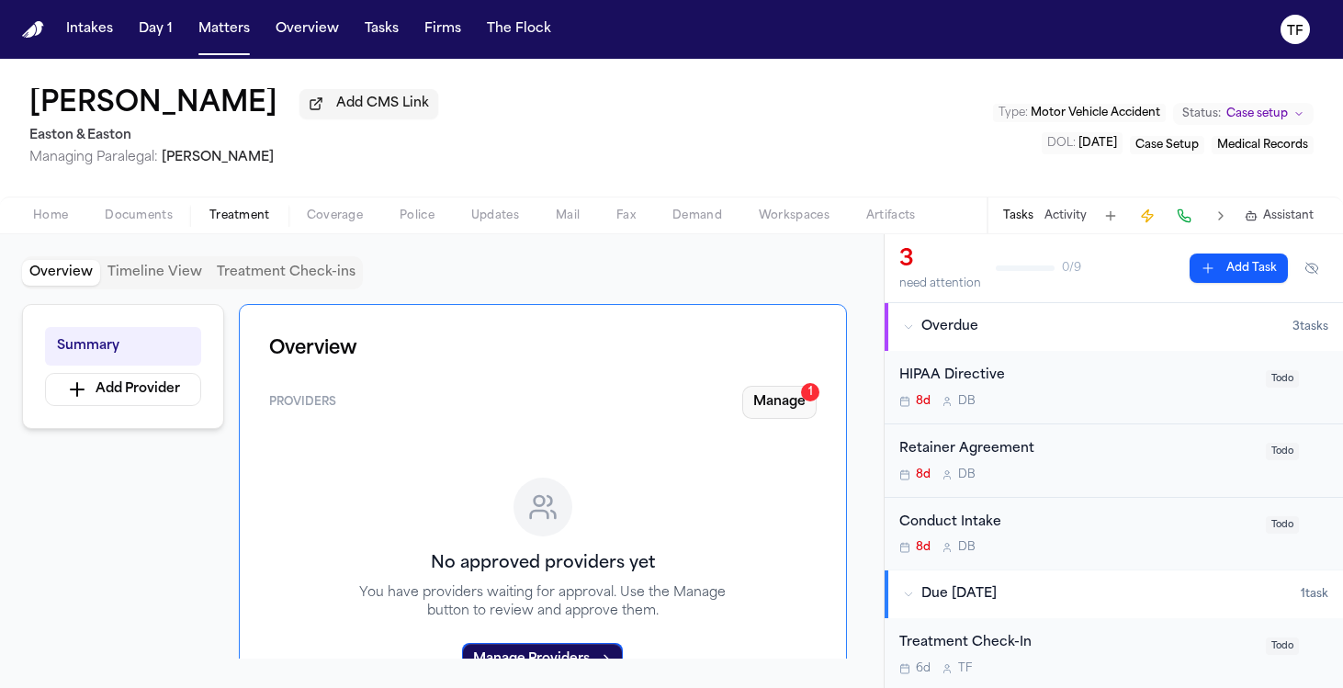
click at [743, 410] on button "Manage 1" at bounding box center [779, 402] width 74 height 33
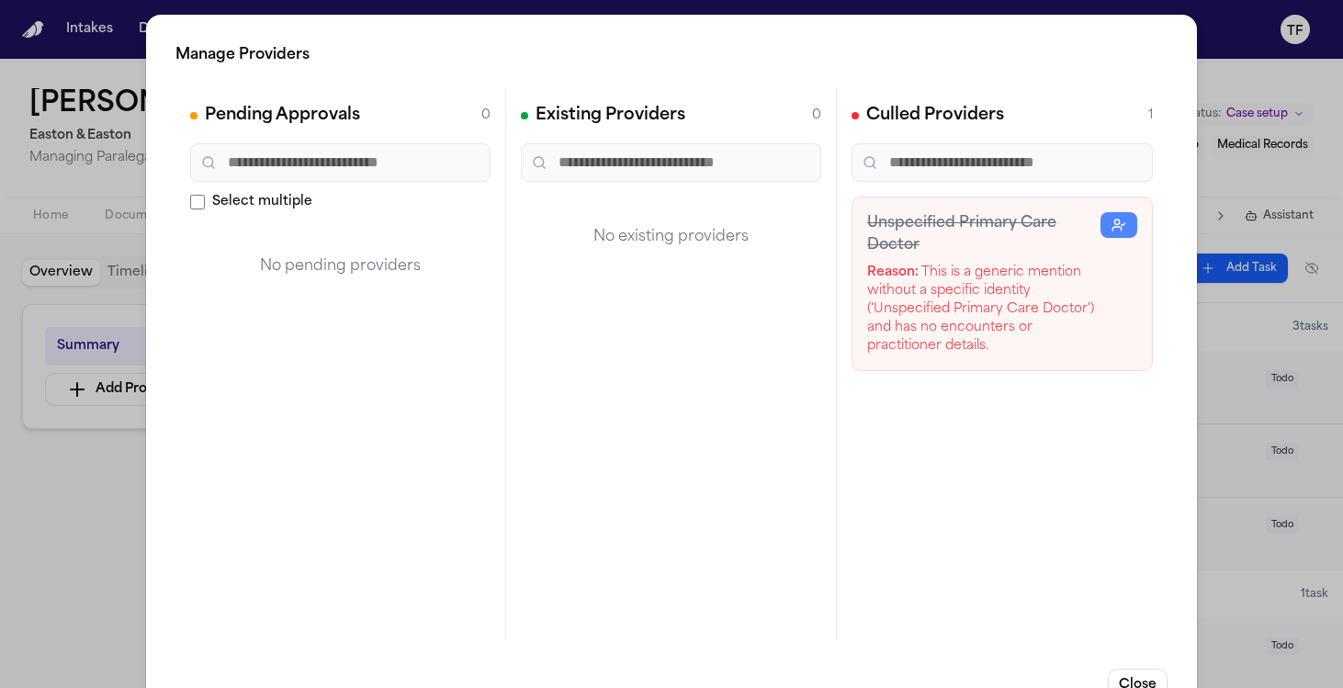
click at [1114, 212] on button "button" at bounding box center [1118, 225] width 37 height 26
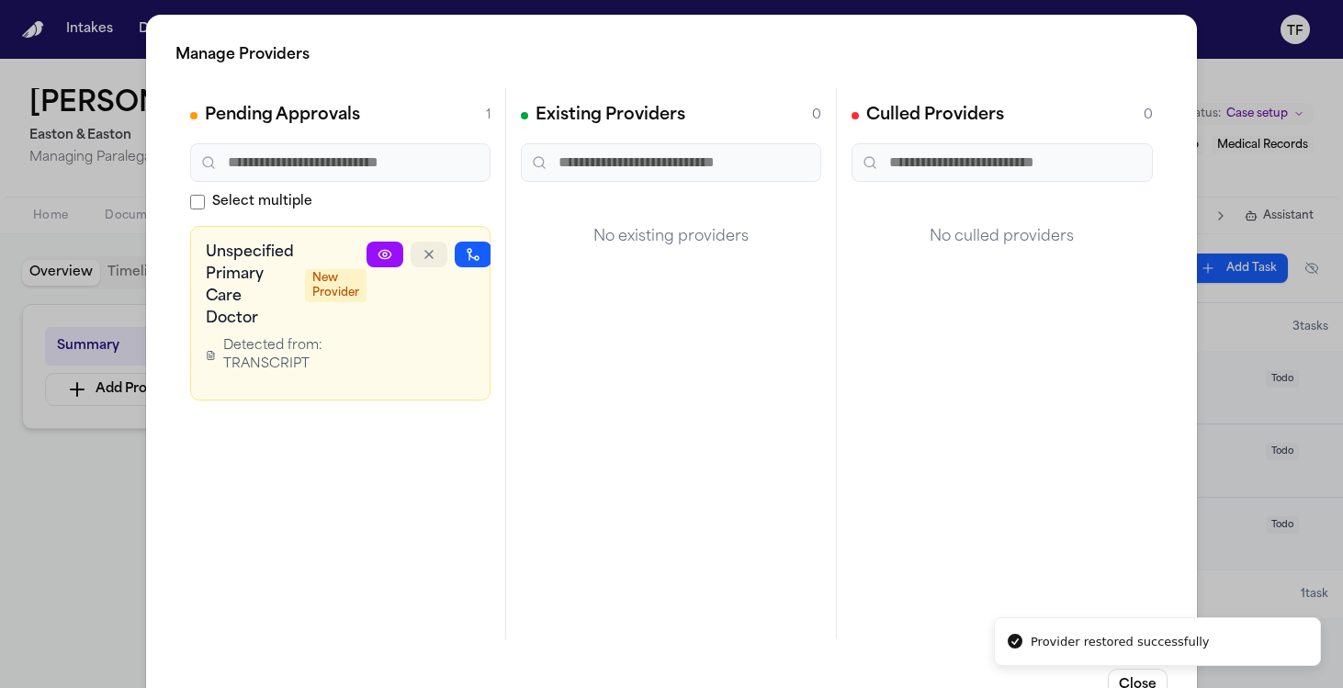
click at [429, 247] on icon "button" at bounding box center [428, 254] width 15 height 15
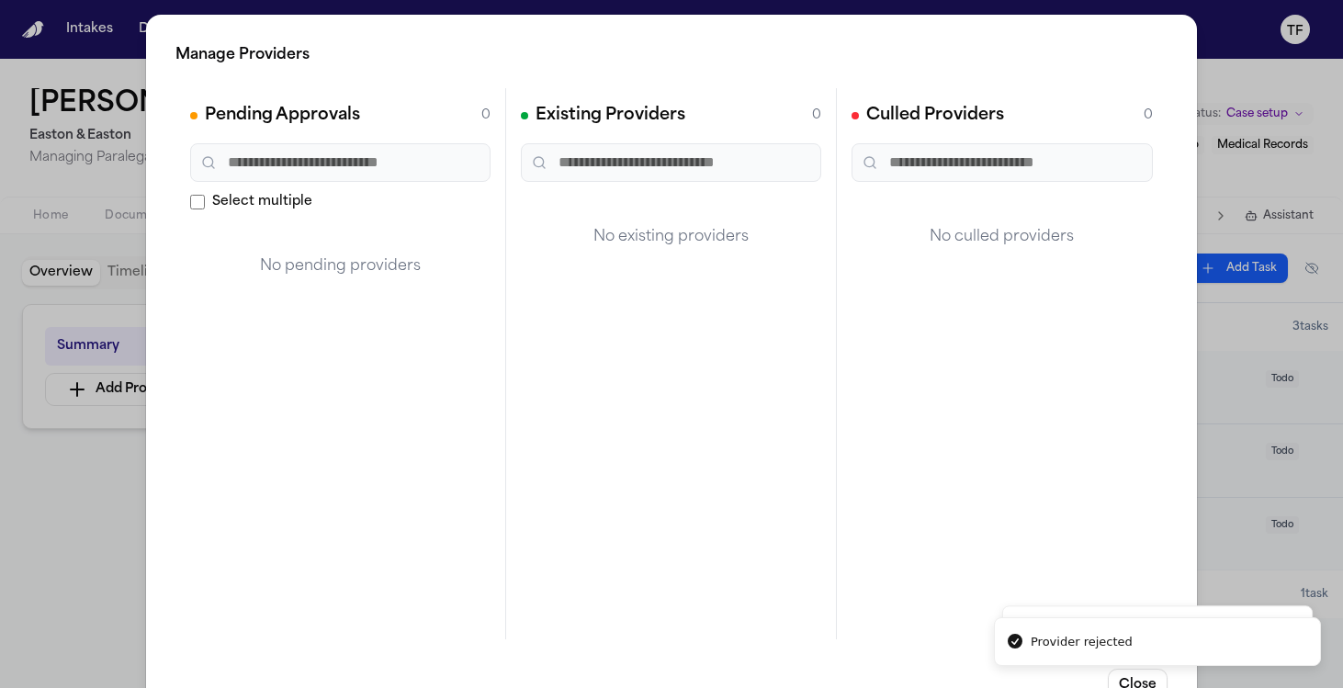
click at [109, 548] on div "Manage Providers Pending Approvals 0 Select multiple No pending providers Exist…" at bounding box center [671, 373] width 1343 height 746
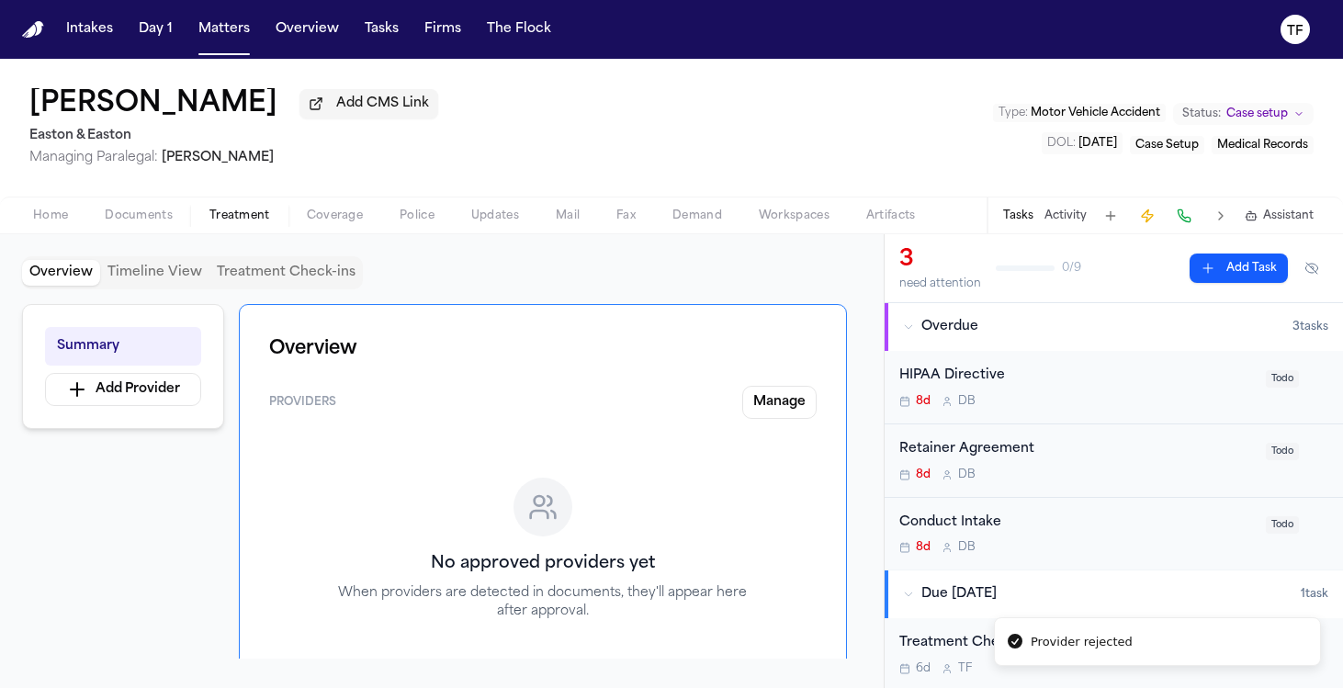
click at [1053, 223] on button "Activity" at bounding box center [1065, 215] width 42 height 15
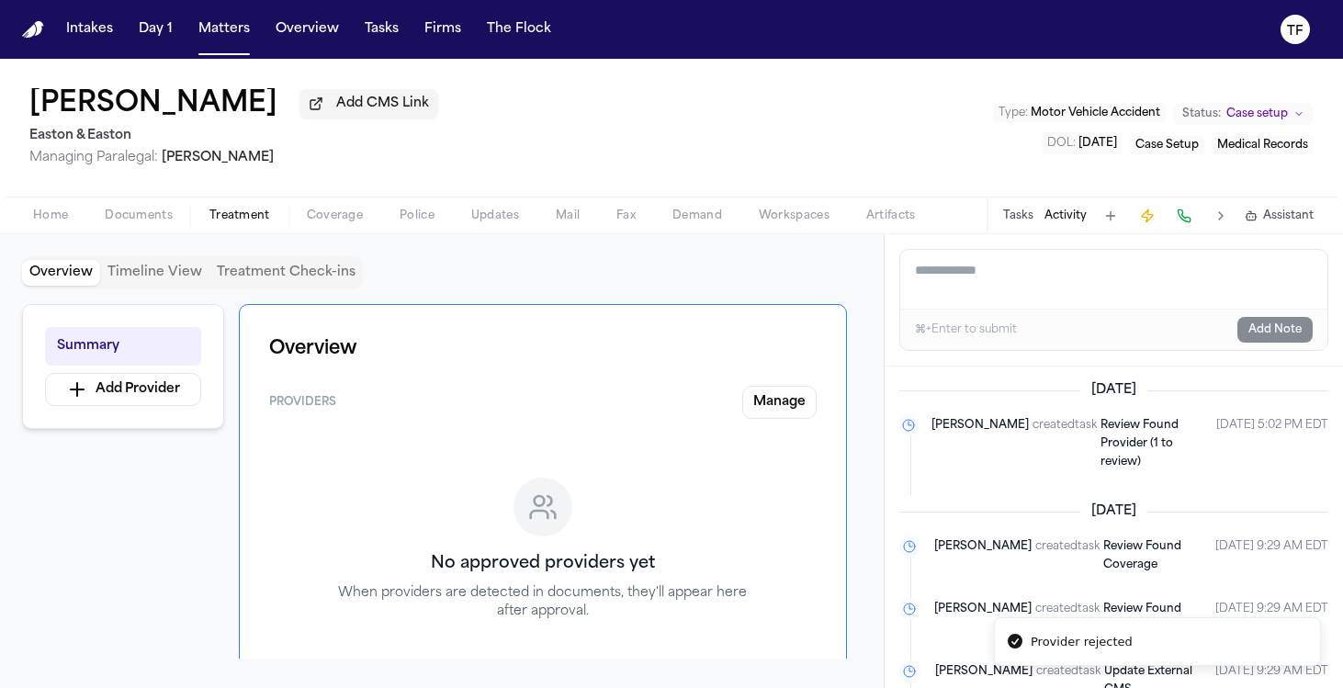
click at [1029, 283] on textarea "Add a note to this matter" at bounding box center [1113, 279] width 427 height 59
paste textarea "**********"
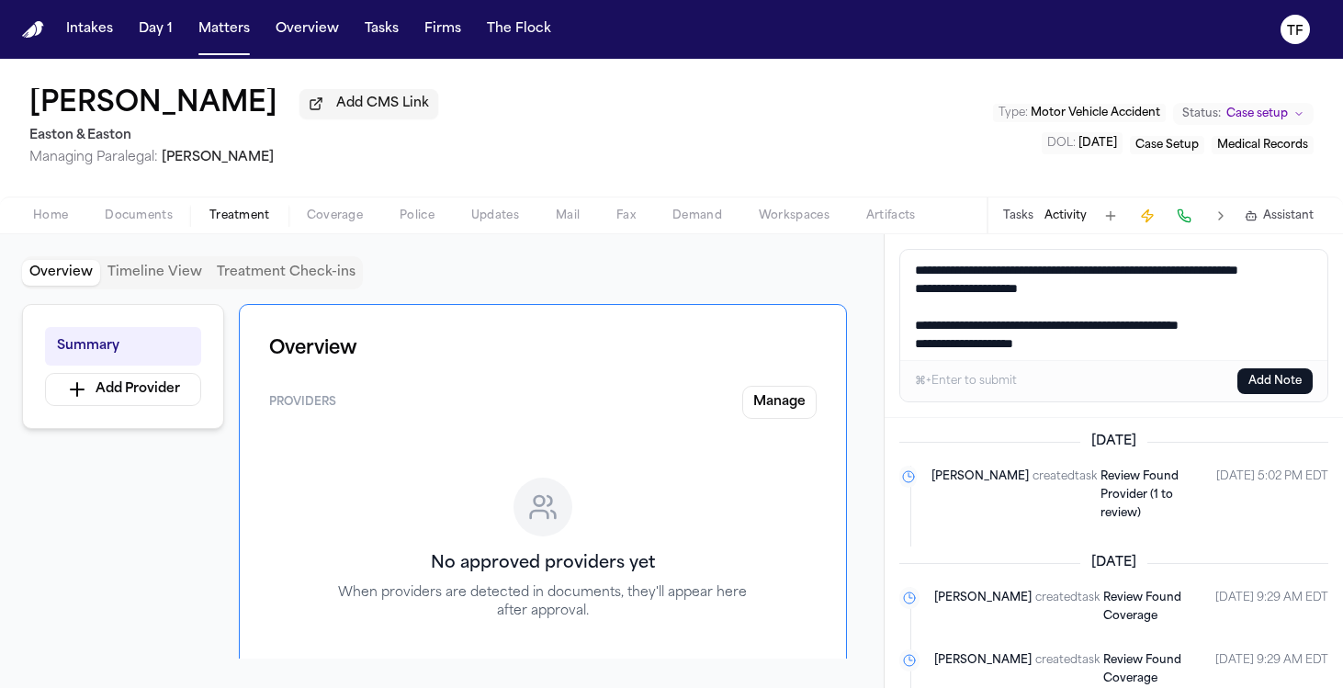
scroll to position [85, 0]
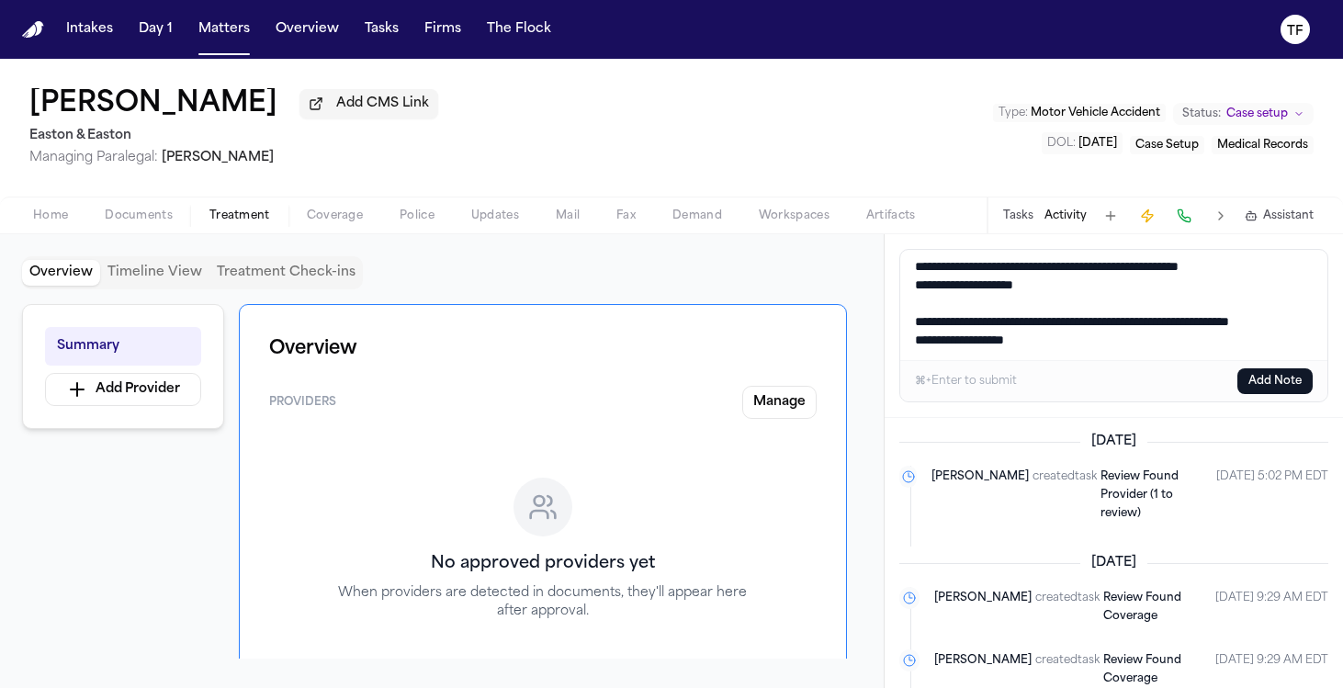
type textarea "**********"
click at [1253, 390] on button "Add Note" at bounding box center [1274, 381] width 75 height 26
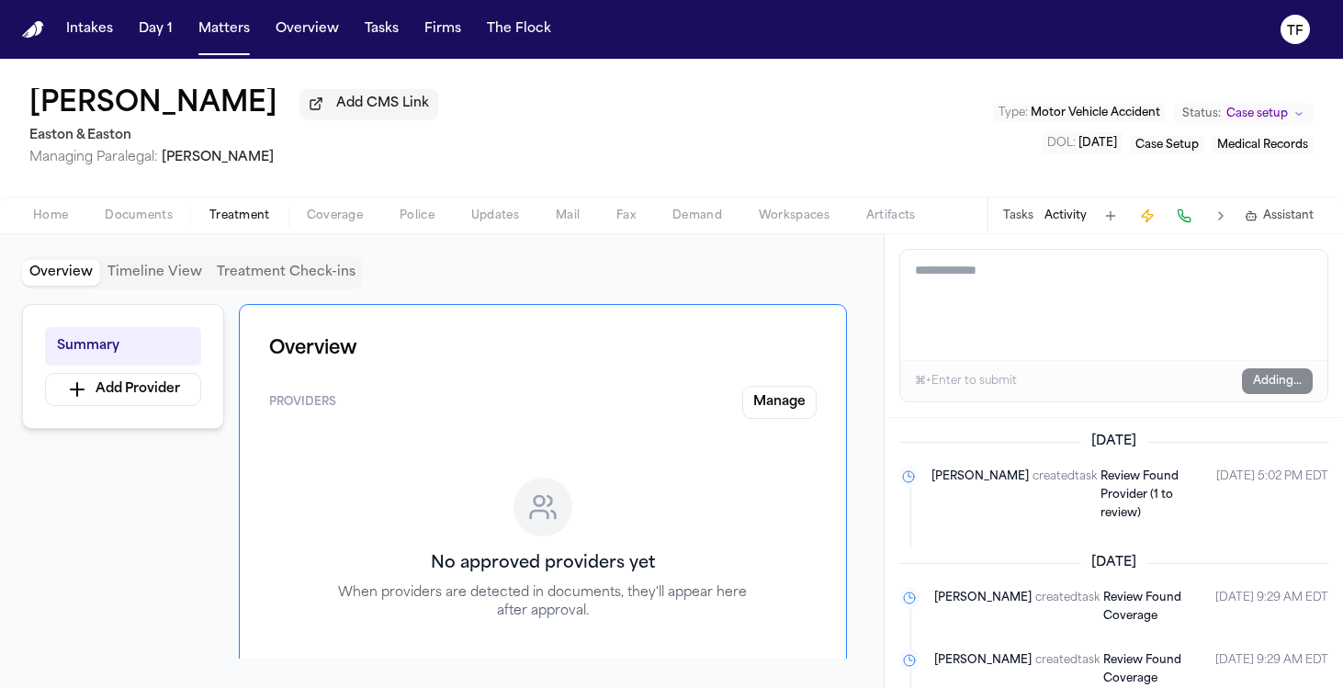
scroll to position [0, 0]
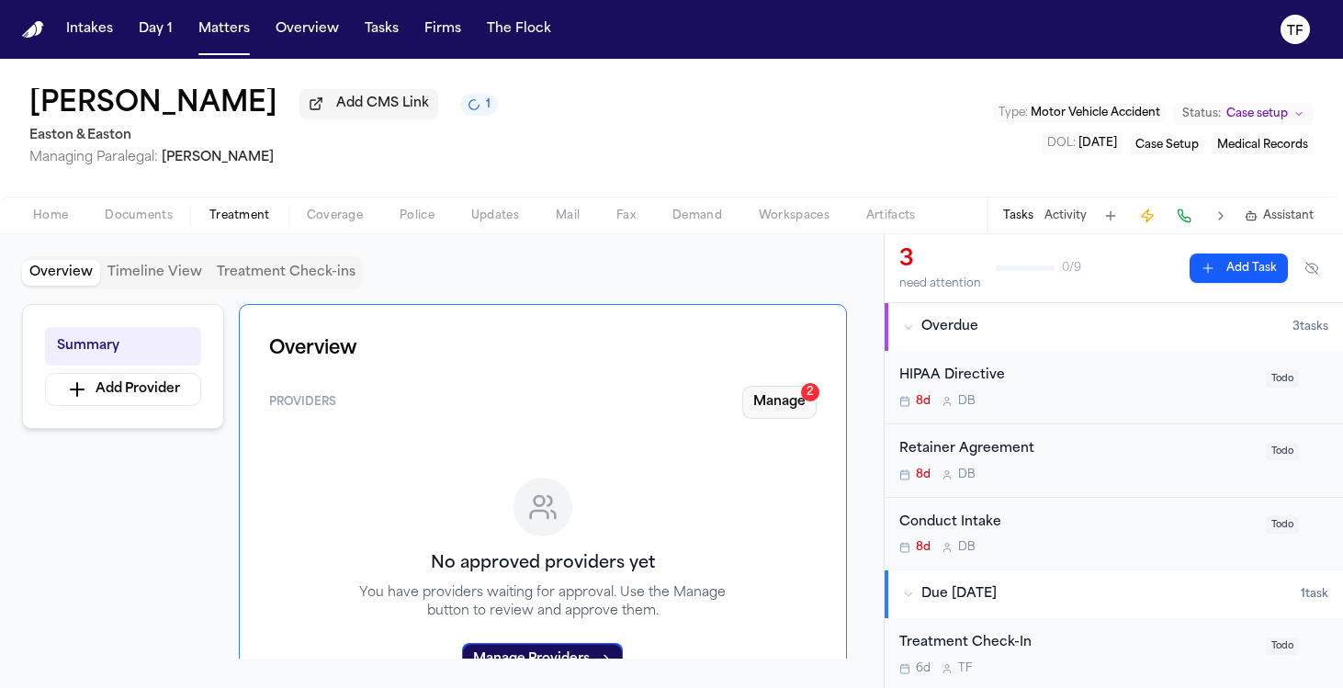
click at [813, 411] on button "Manage 2" at bounding box center [779, 402] width 74 height 33
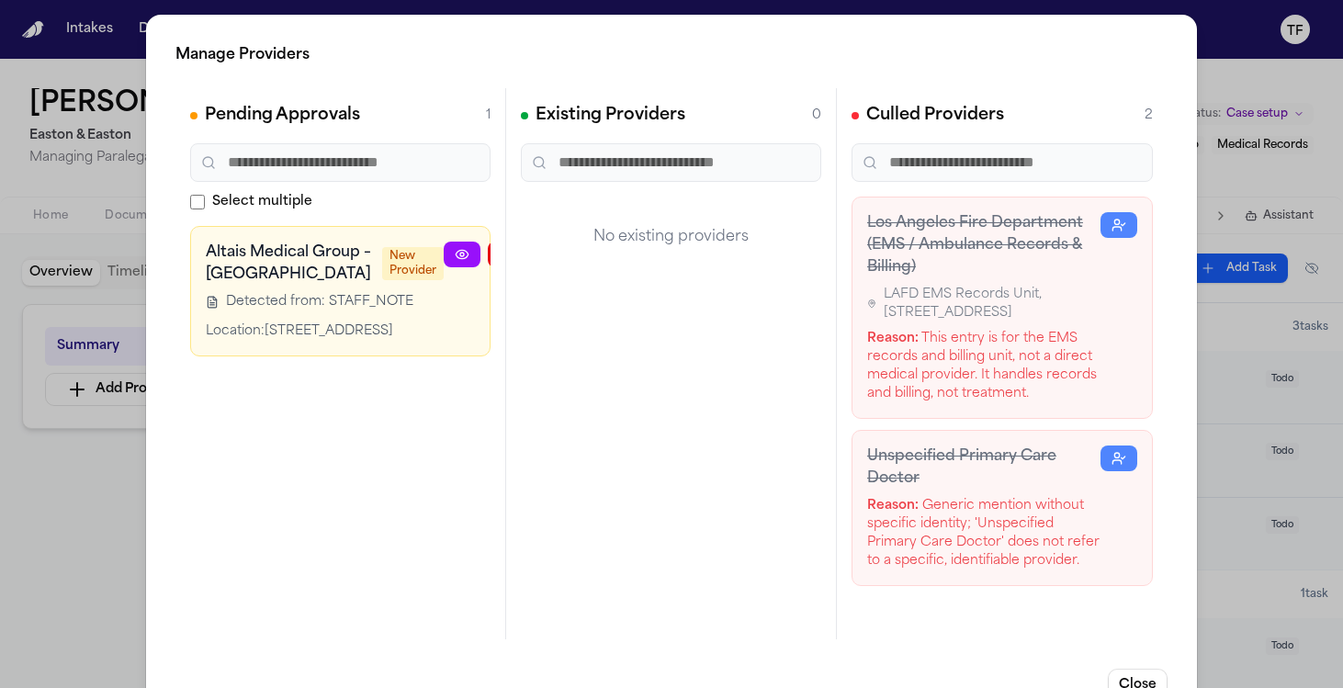
scroll to position [0, 28]
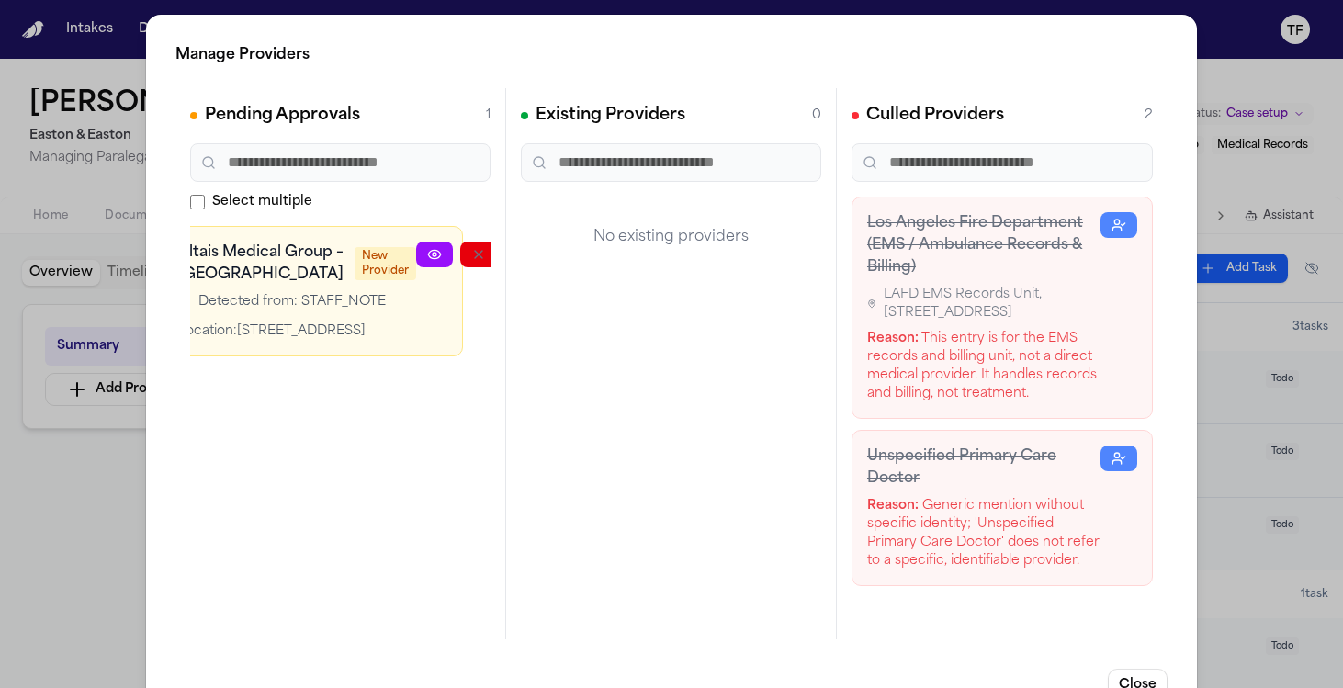
click at [548, 253] on button "button" at bounding box center [566, 255] width 37 height 26
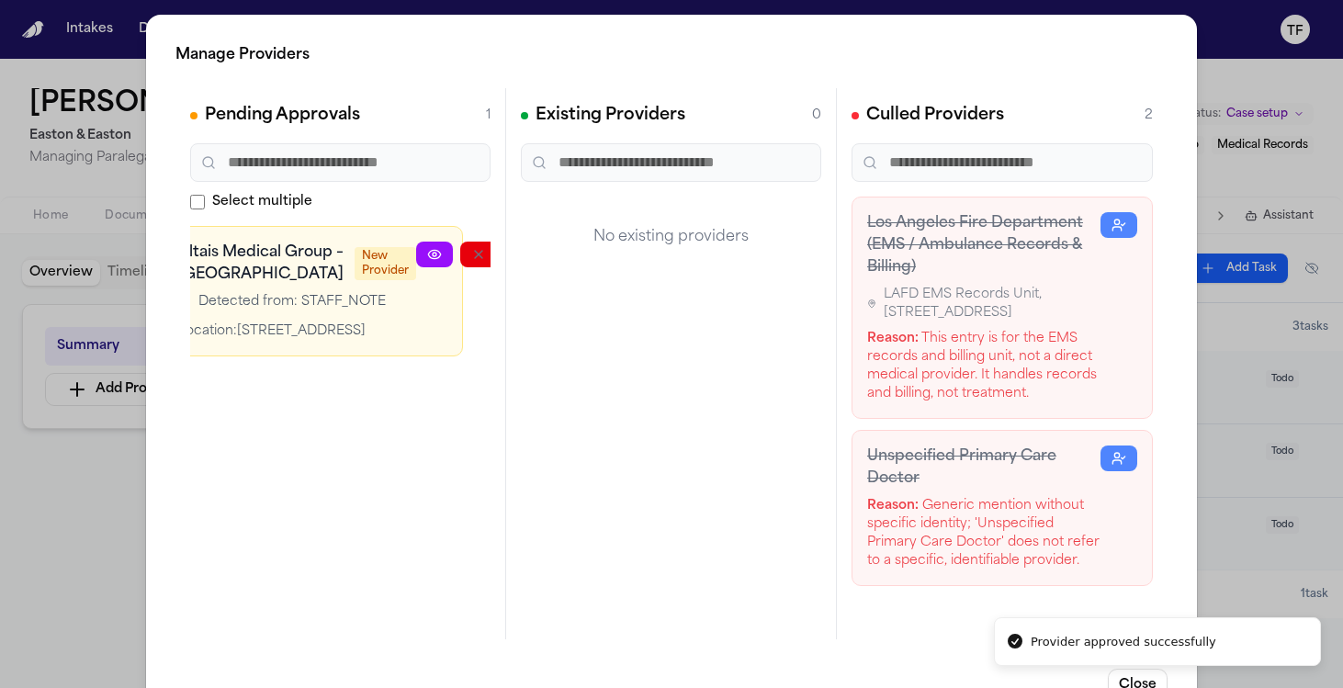
scroll to position [0, 0]
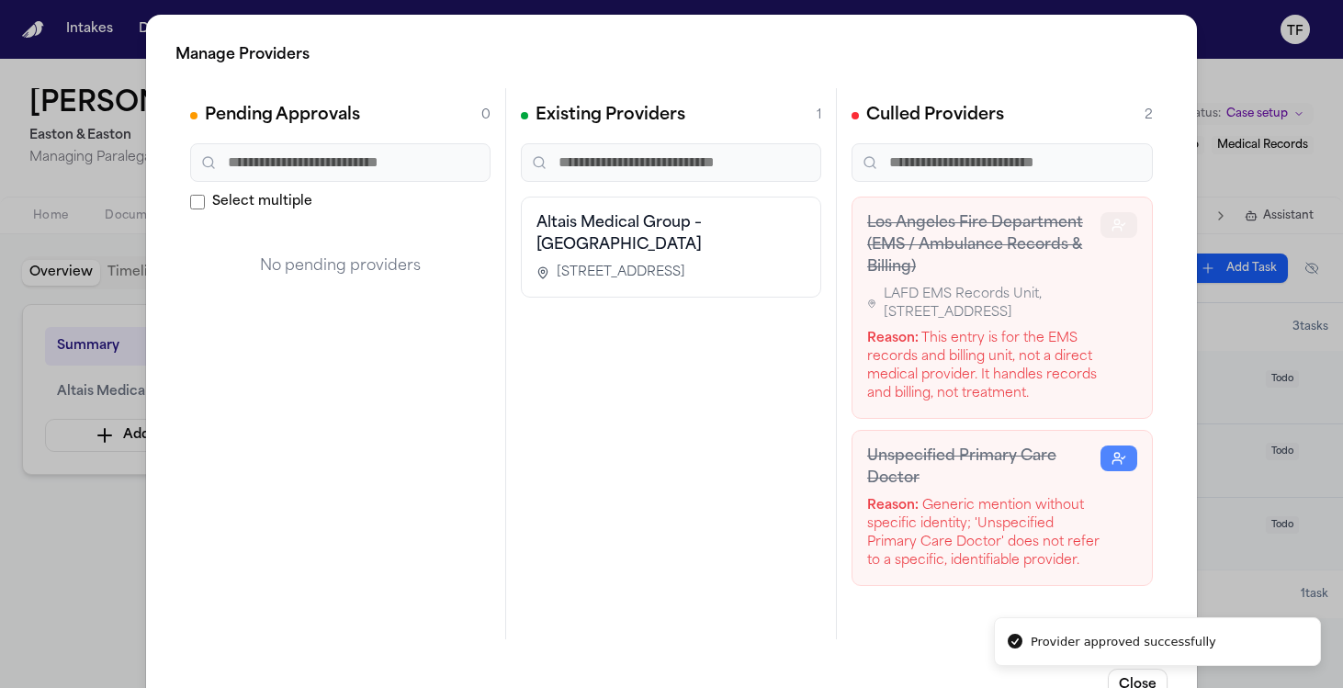
click at [1112, 227] on icon "button" at bounding box center [1116, 229] width 8 height 4
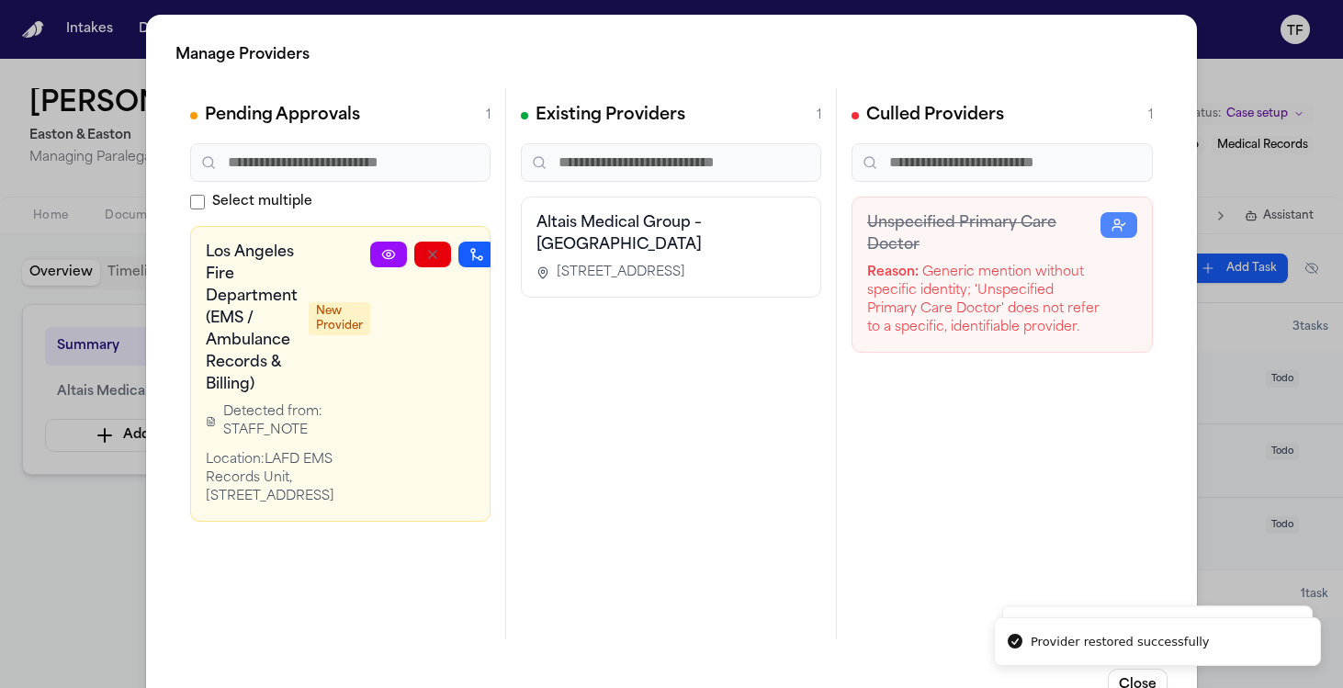
scroll to position [0, 51]
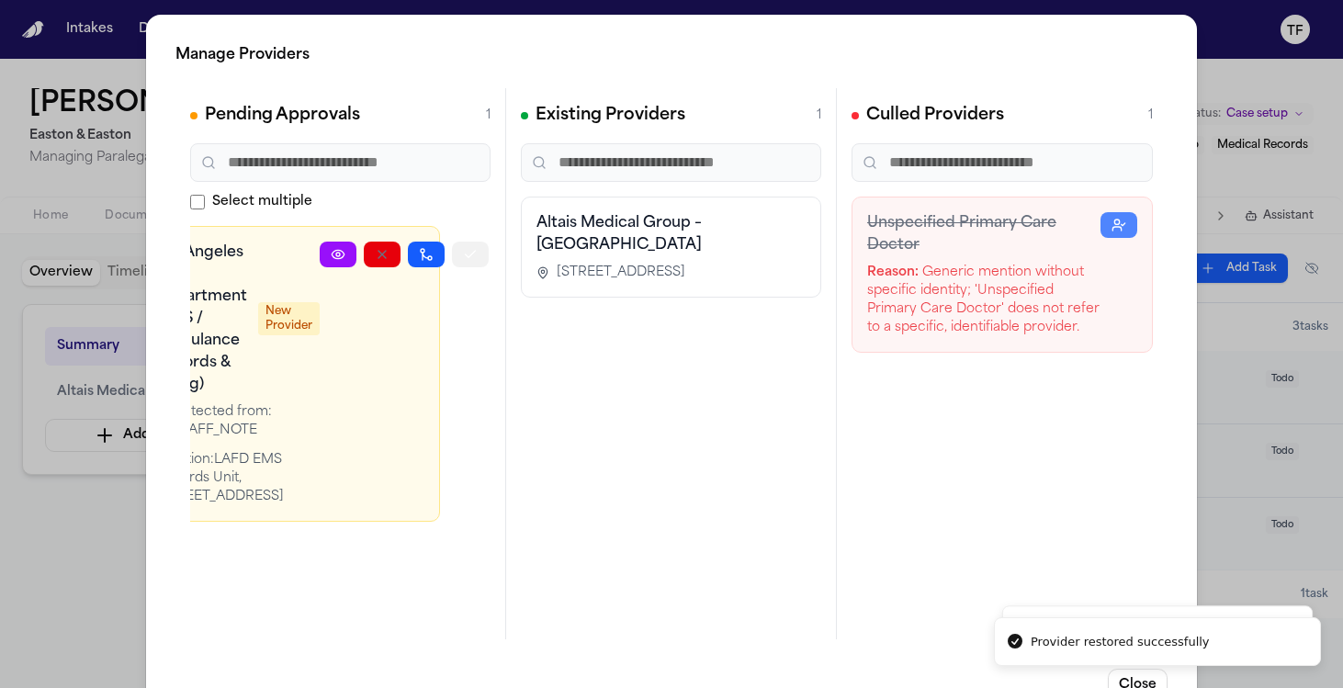
click at [476, 264] on button "button" at bounding box center [470, 255] width 37 height 26
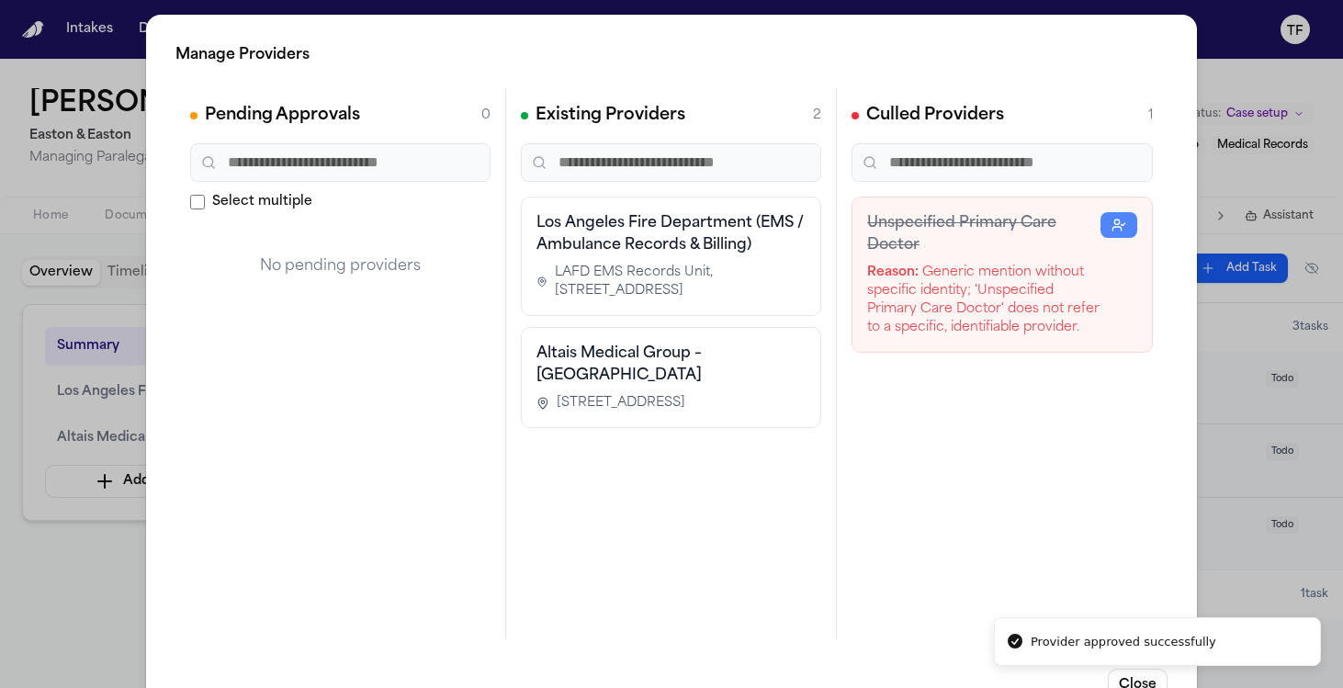
click at [201, 536] on div "Pending Approvals 0 Select multiple No pending providers" at bounding box center [340, 363] width 331 height 551
click at [5, 603] on div "Manage Providers Pending Approvals 0 Select multiple No pending providers Exist…" at bounding box center [671, 373] width 1343 height 746
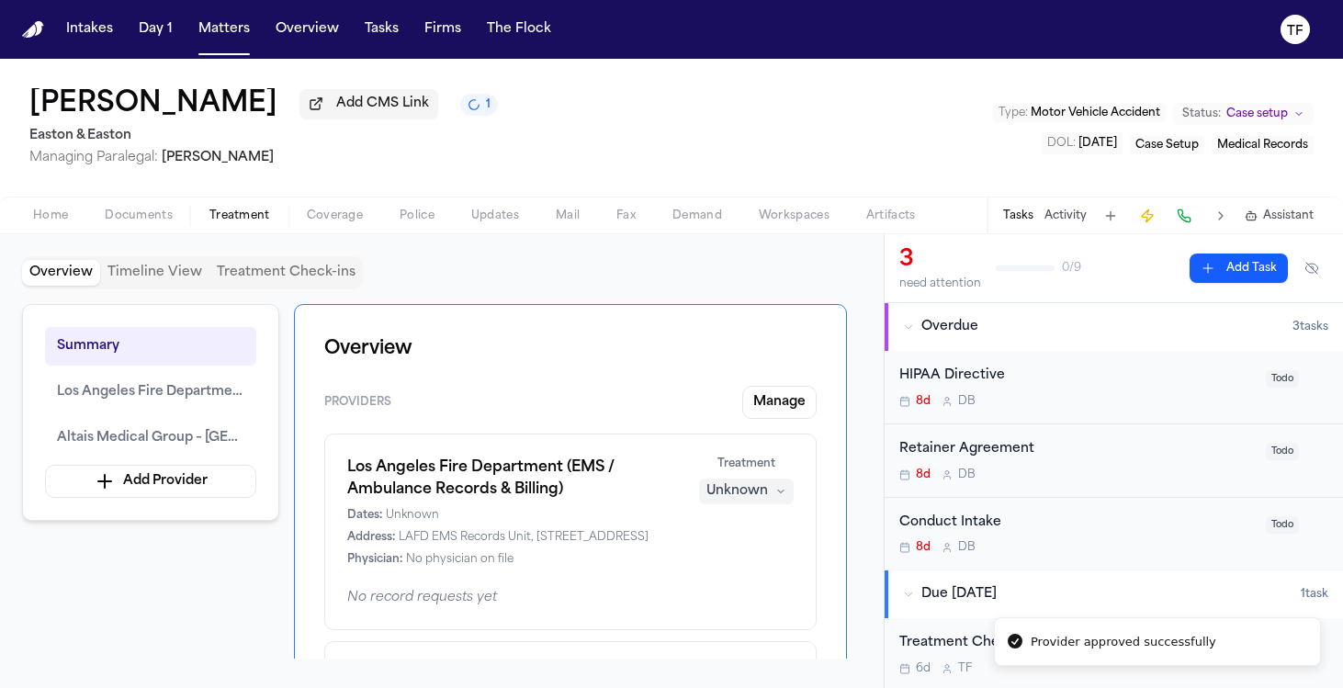
click at [750, 514] on div "Los Angeles Fire Department (EMS / Ambulance Records & Billing) Dates: Unknown …" at bounding box center [570, 511] width 446 height 110
click at [749, 500] on div "Unknown" at bounding box center [737, 491] width 62 height 18
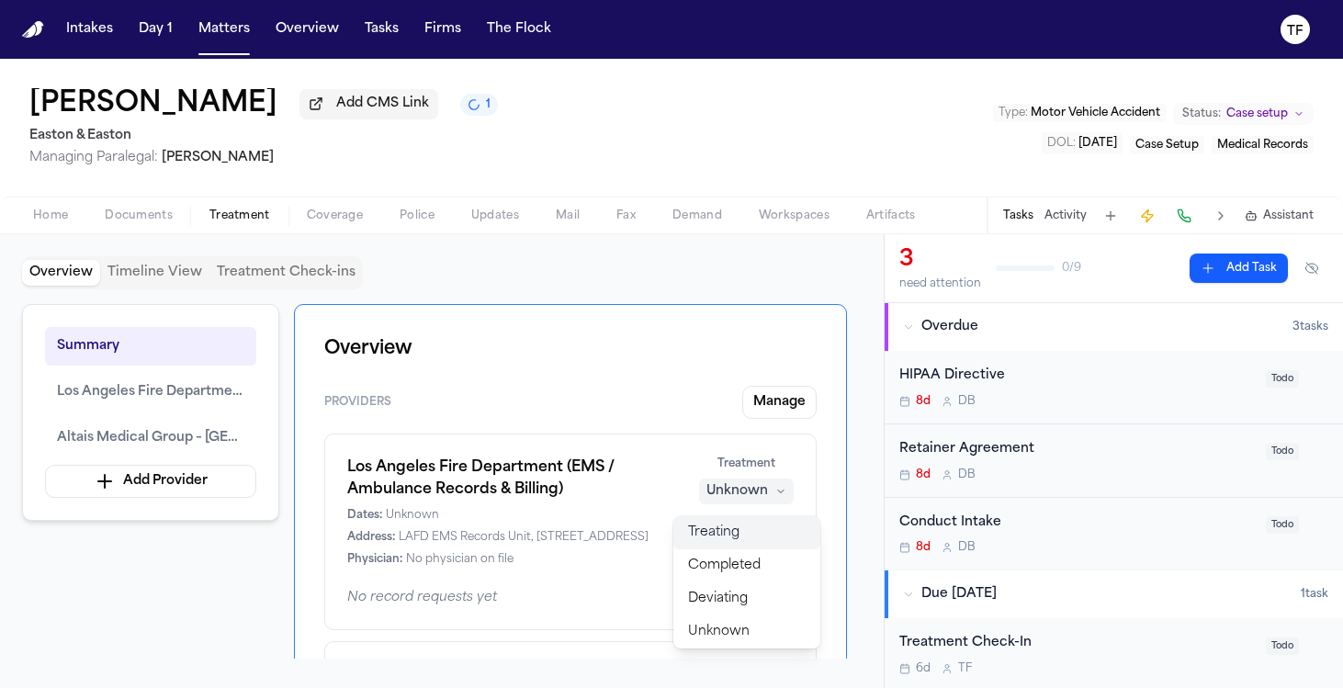
click at [742, 527] on button "Treating" at bounding box center [746, 532] width 147 height 33
click at [752, 499] on div "Unknown" at bounding box center [737, 491] width 62 height 18
click at [744, 550] on button "Completed" at bounding box center [751, 565] width 147 height 33
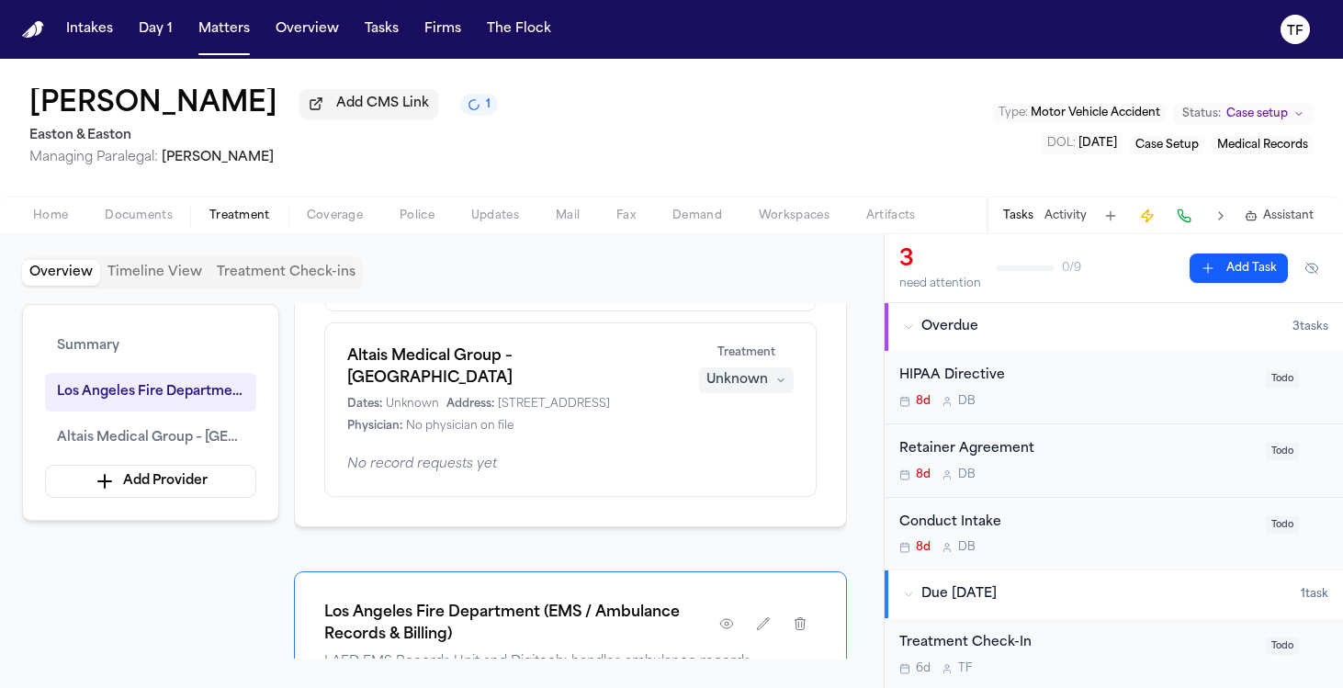
scroll to position [146, 0]
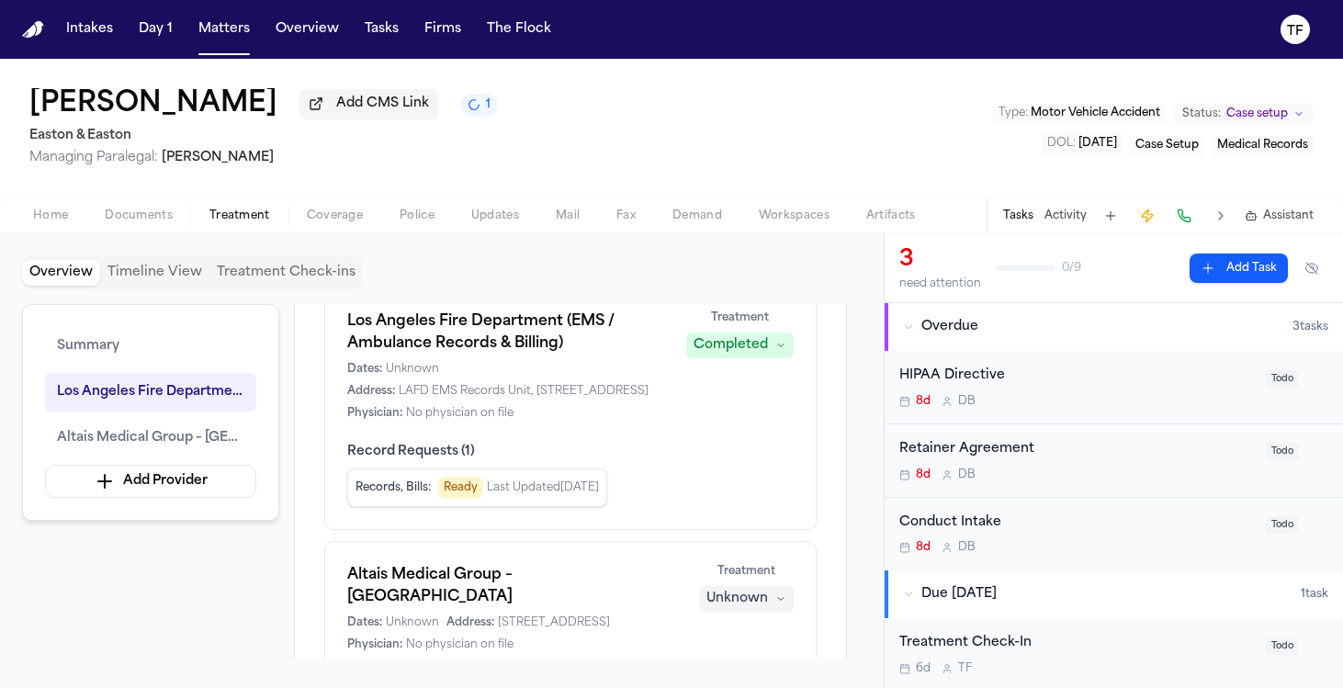
click at [742, 619] on div "Altais Medical Group – Riverside Dates: Unknown Address: 4646 Brockton Ave, Ste…" at bounding box center [570, 608] width 446 height 88
click at [742, 607] on div "Unknown" at bounding box center [737, 599] width 62 height 18
click at [740, 522] on span "Completed" at bounding box center [724, 515] width 73 height 18
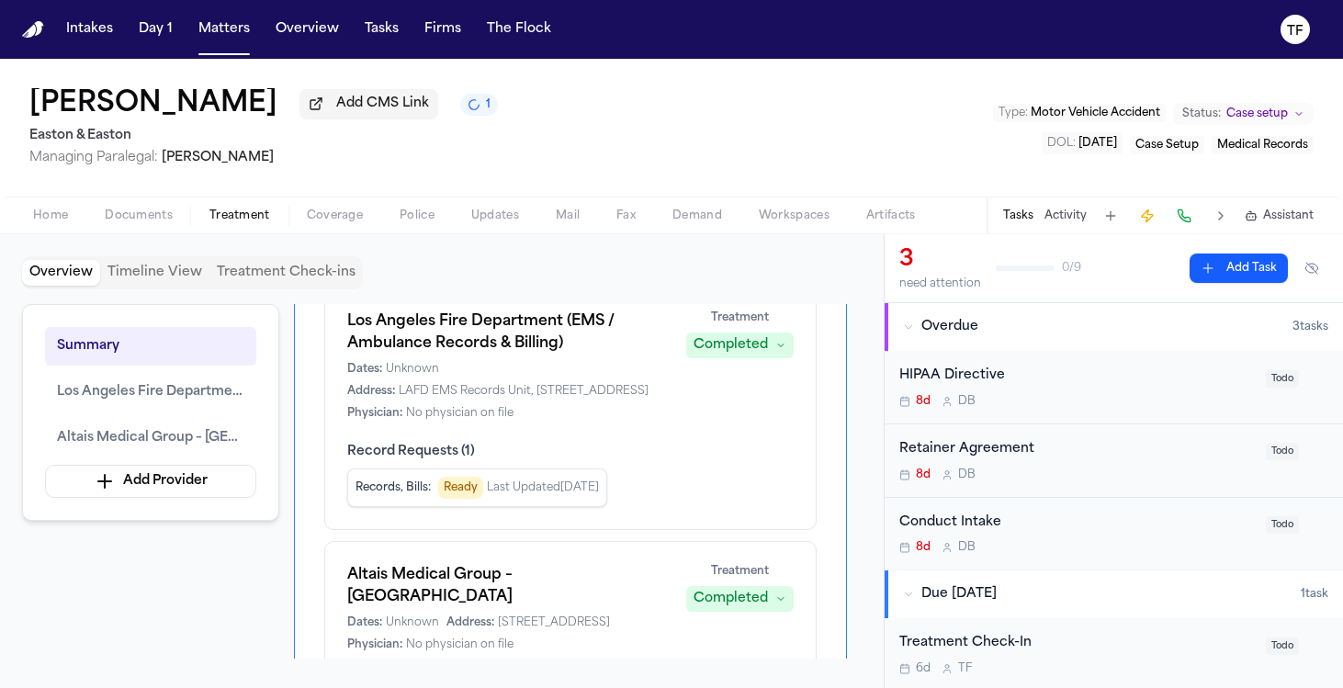
click at [77, 219] on button "Home" at bounding box center [51, 216] width 72 height 22
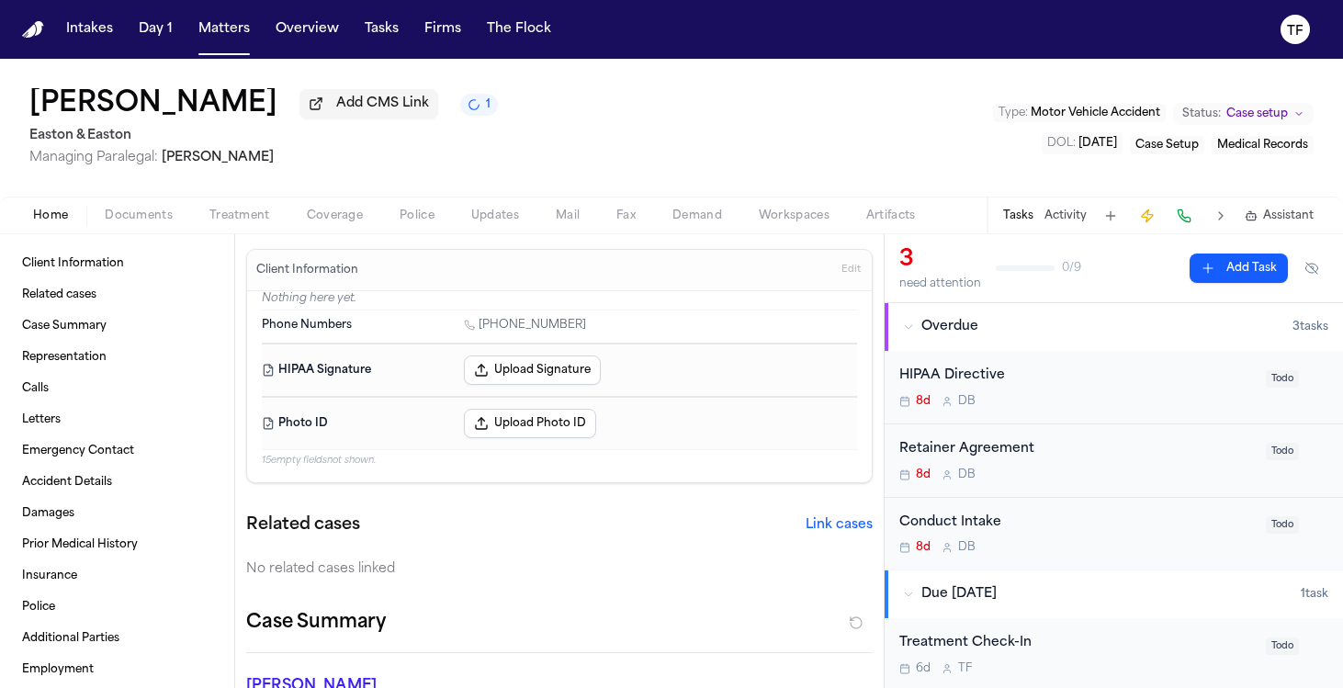
click at [261, 223] on span "Treatment" at bounding box center [239, 215] width 61 height 15
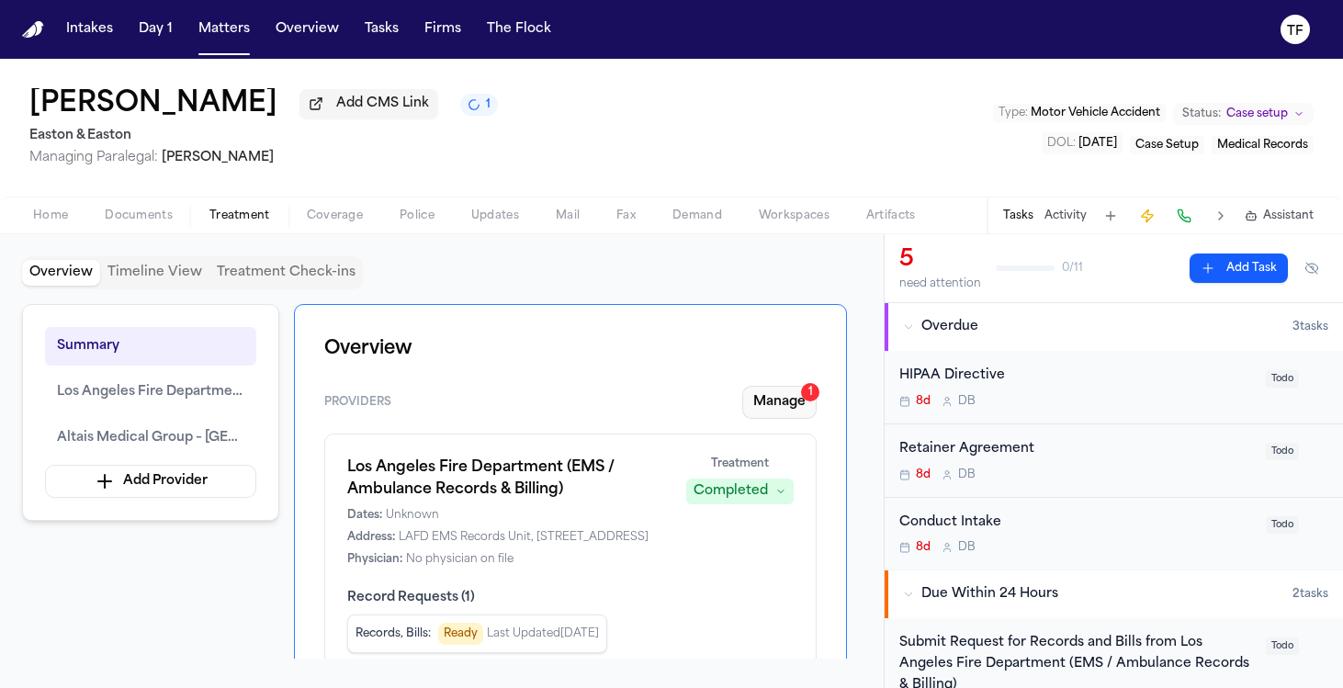
click at [809, 413] on button "Manage 1" at bounding box center [779, 402] width 74 height 33
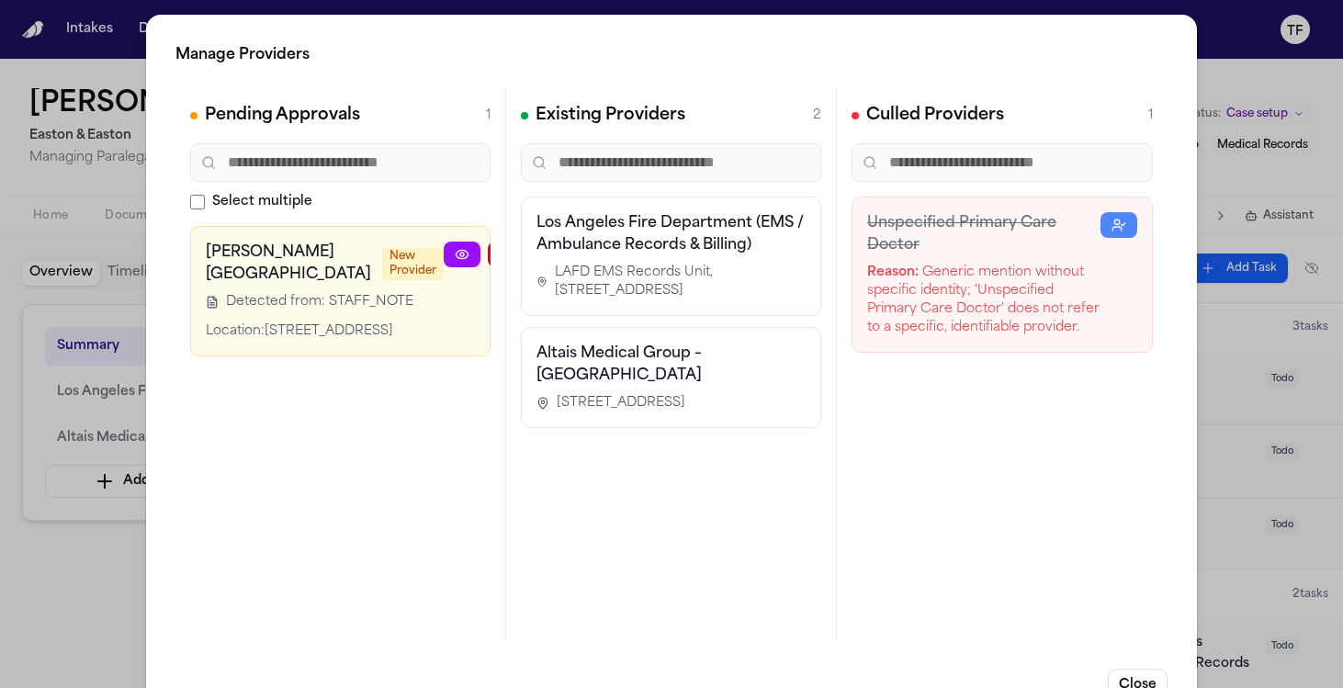
scroll to position [0, 19]
click at [485, 263] on div at bounding box center [508, 291] width 169 height 99
click at [567, 259] on icon "button" at bounding box center [574, 254] width 15 height 15
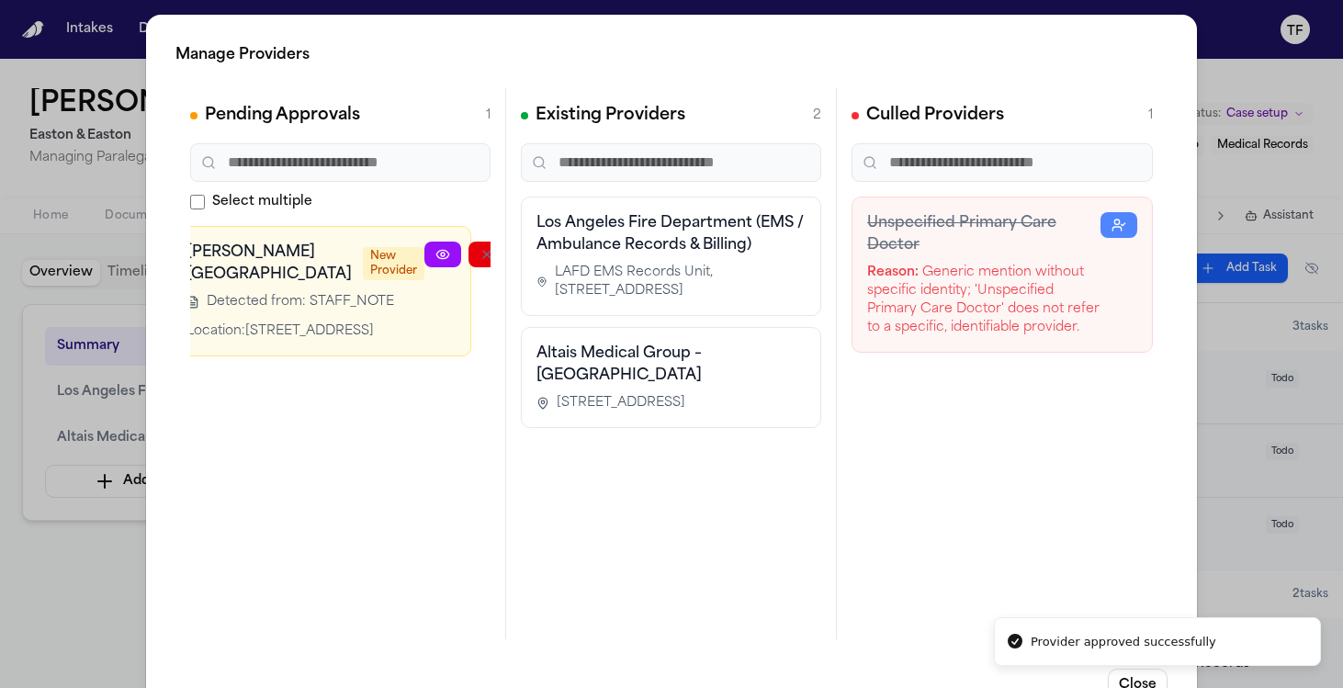
scroll to position [0, 0]
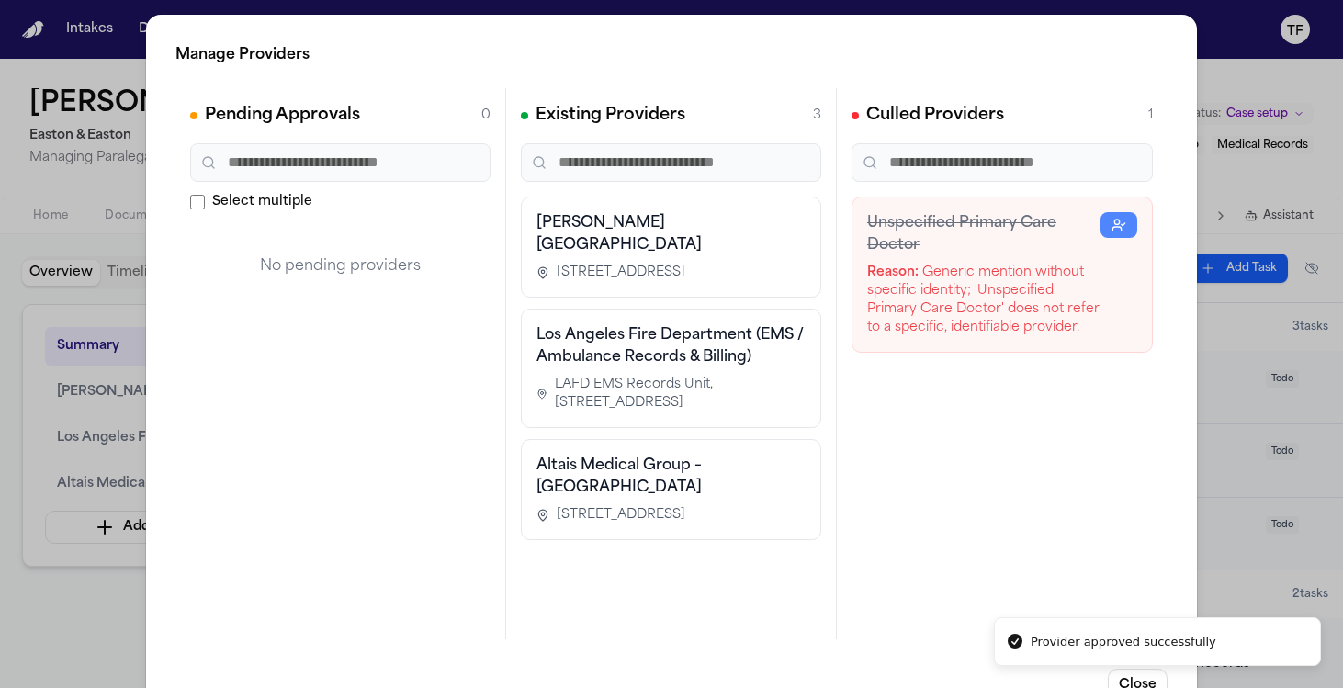
click at [81, 562] on div "Manage Providers Pending Approvals 0 Select multiple No pending providers Exist…" at bounding box center [671, 373] width 1343 height 746
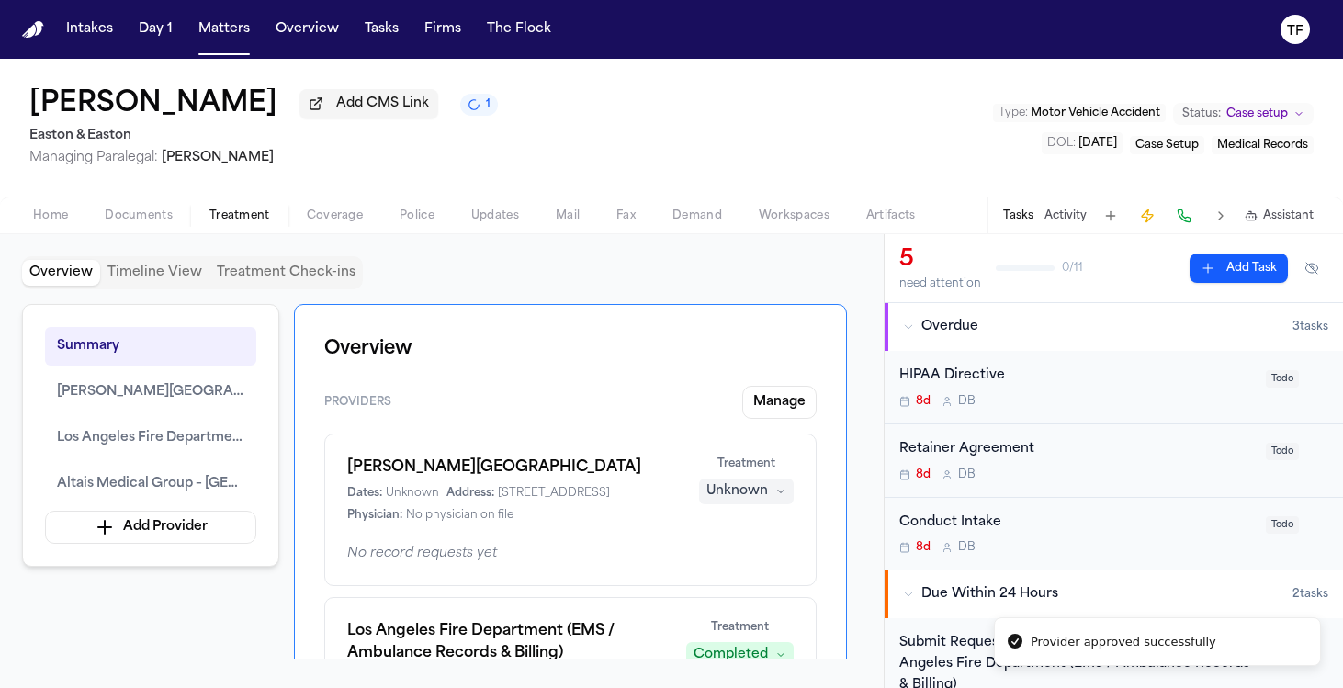
click at [748, 491] on div "Unknown" at bounding box center [737, 491] width 62 height 18
click at [719, 571] on span "Completed" at bounding box center [724, 565] width 73 height 18
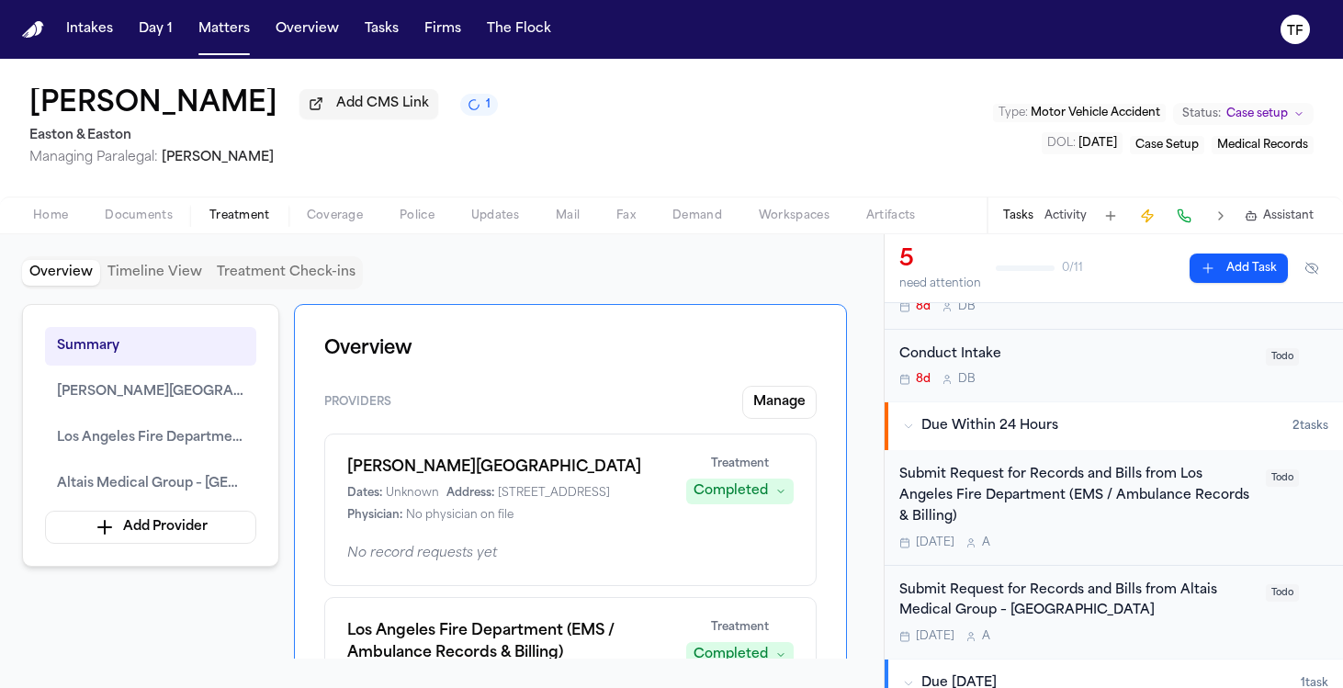
scroll to position [181, 0]
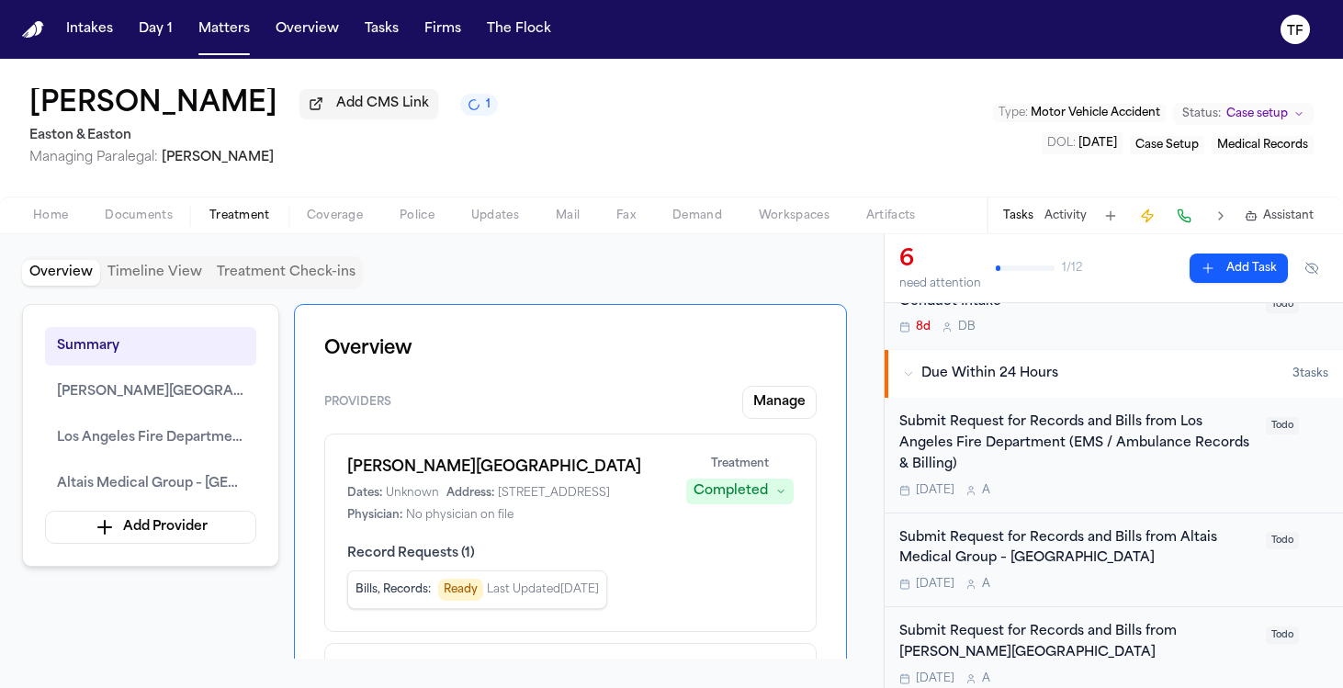
scroll to position [255, 0]
